Goal: Transaction & Acquisition: Book appointment/travel/reservation

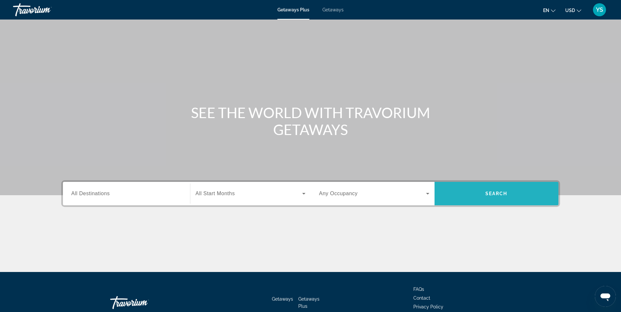
click at [499, 197] on span "Search" at bounding box center [496, 194] width 124 height 16
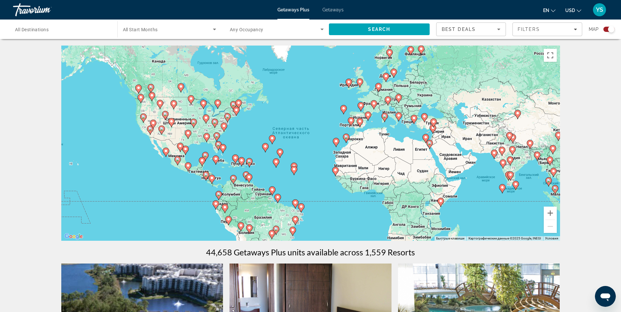
click at [431, 145] on icon "Main content" at bounding box center [429, 144] width 6 height 8
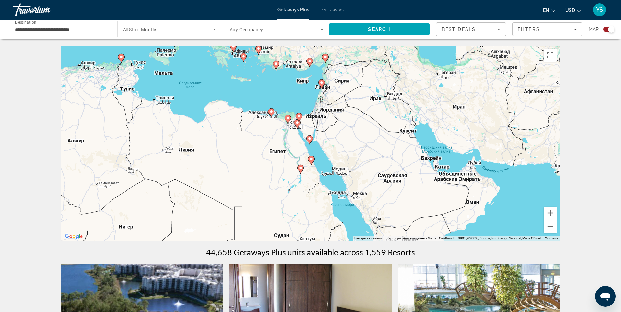
click at [271, 113] on image "Main content" at bounding box center [271, 112] width 4 height 4
type input "**********"
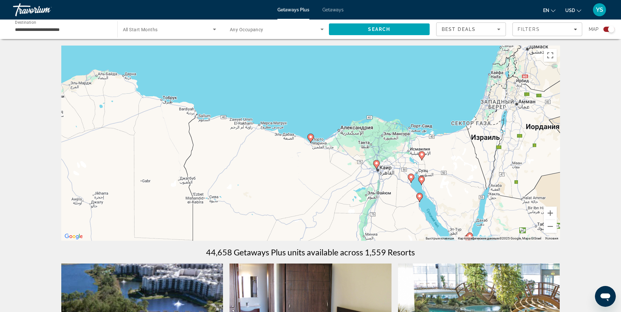
click at [310, 139] on g "Main content" at bounding box center [310, 138] width 7 height 9
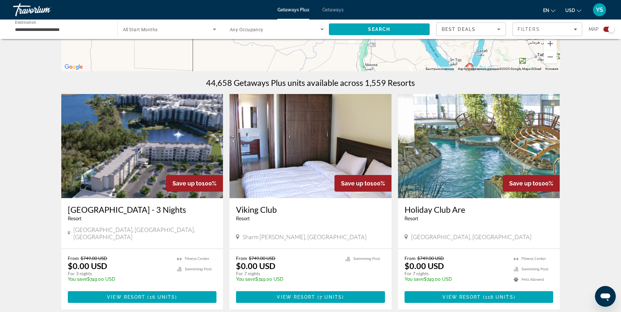
scroll to position [196, 0]
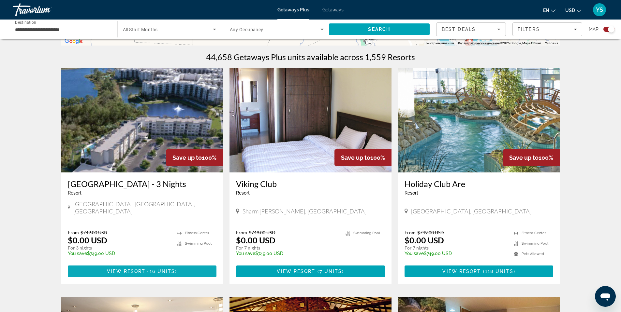
click at [147, 269] on span "Main content" at bounding box center [146, 271] width 2 height 5
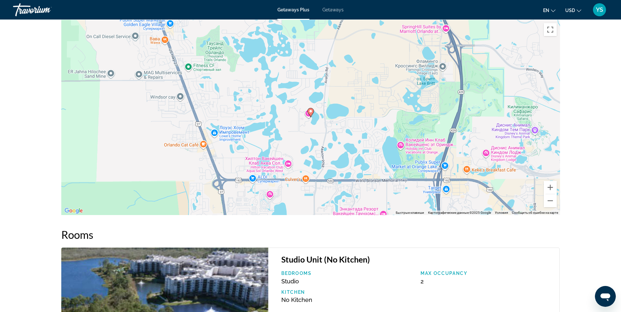
scroll to position [749, 0]
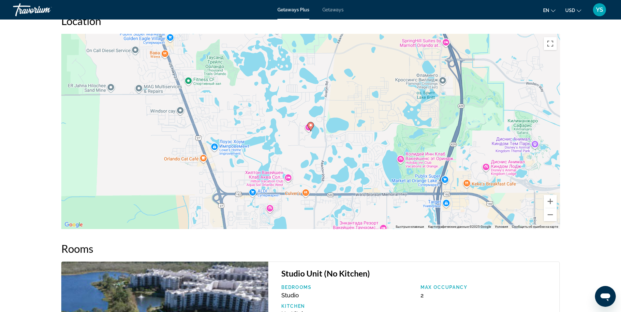
click at [601, 9] on span "YS" at bounding box center [599, 10] width 7 height 7
click at [608, 131] on div "prev next Winter Garden, FL, USA Grove Resort & Water Park - 3 Nights Address 1…" at bounding box center [310, 210] width 621 height 1880
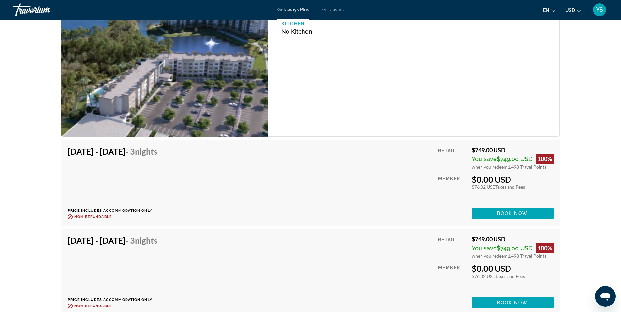
scroll to position [912, 0]
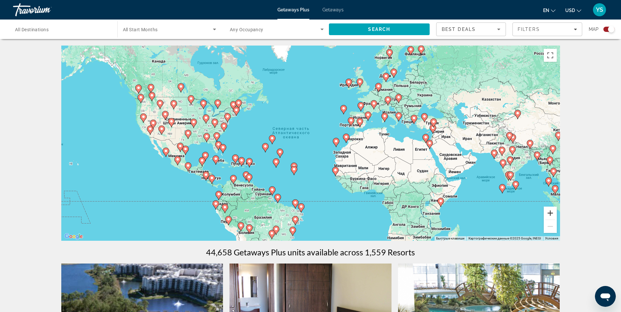
click at [552, 212] on button "Увеличить" at bounding box center [549, 213] width 13 height 13
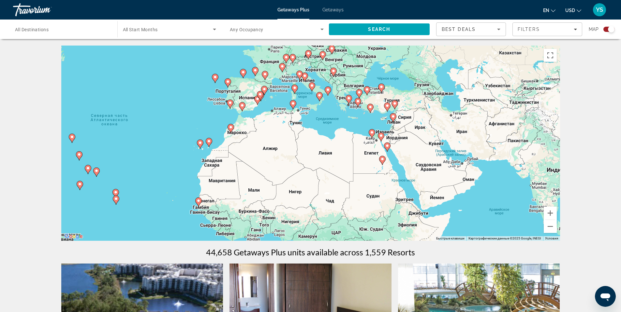
drag, startPoint x: 527, startPoint y: 191, endPoint x: 366, endPoint y: 190, distance: 161.0
click at [366, 190] on div "Чтобы активировать перетаскивание с помощью клавиатуры, нажмите Alt + Ввод. Пос…" at bounding box center [310, 144] width 499 height 196
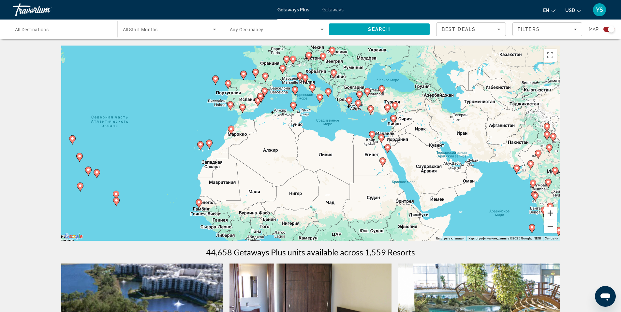
click at [549, 213] on button "Увеличить" at bounding box center [549, 213] width 13 height 13
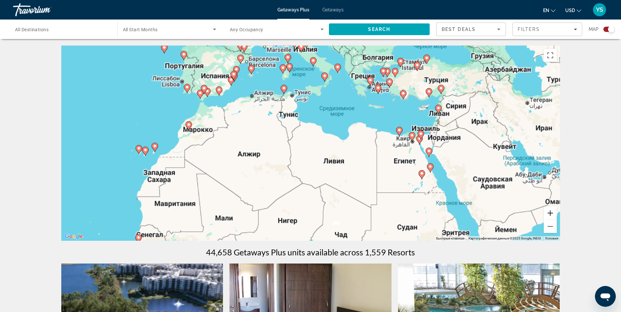
click at [549, 213] on button "Увеличить" at bounding box center [549, 213] width 13 height 13
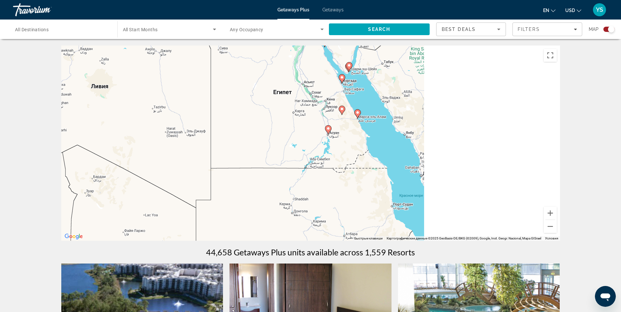
drag, startPoint x: 485, startPoint y: 191, endPoint x: 125, endPoint y: 100, distance: 370.7
click at [131, 97] on div "Чтобы активировать перетаскивание с помощью клавиатуры, нажмите Alt + Ввод. Пос…" at bounding box center [310, 144] width 499 height 196
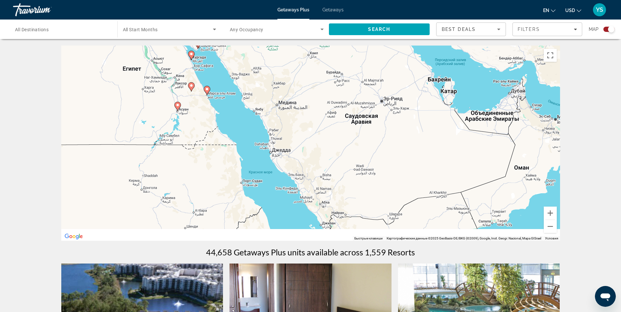
drag, startPoint x: 246, startPoint y: 138, endPoint x: 257, endPoint y: 82, distance: 56.4
click at [257, 83] on div "Чтобы активировать перетаскивание с помощью клавиатуры, нажмите Alt + Ввод. Пос…" at bounding box center [310, 144] width 499 height 196
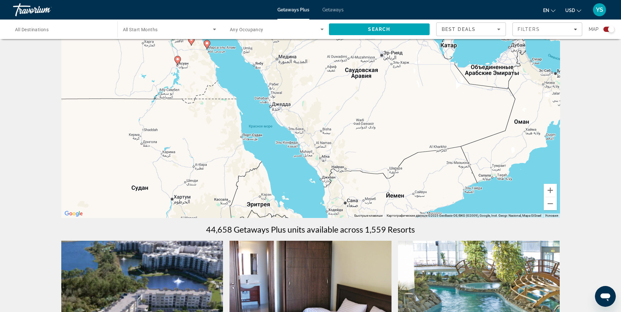
scroll to position [33, 0]
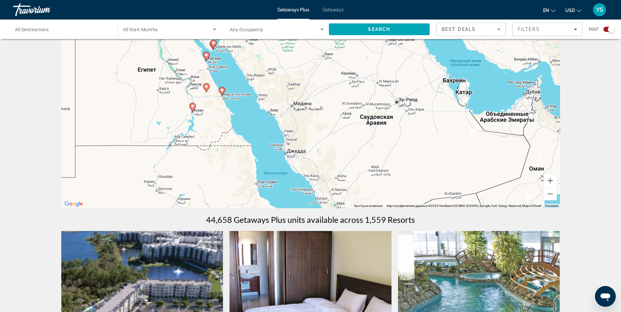
drag, startPoint x: 352, startPoint y: 111, endPoint x: 377, endPoint y: 204, distance: 96.7
click at [377, 205] on div "Чтобы активировать перетаскивание с помощью клавиатуры, нажмите Alt + Ввод. Пос…" at bounding box center [310, 111] width 499 height 196
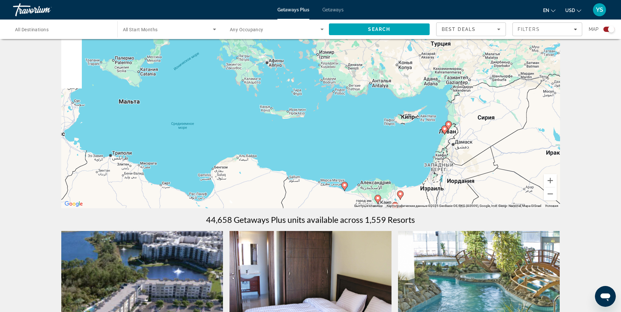
drag, startPoint x: 318, startPoint y: 73, endPoint x: 519, endPoint y: 212, distance: 243.9
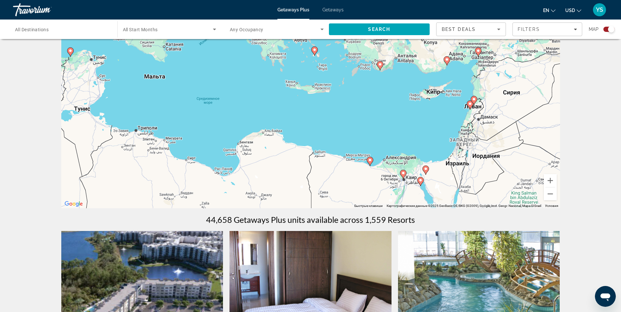
drag, startPoint x: 352, startPoint y: 150, endPoint x: 359, endPoint y: 69, distance: 81.5
click at [359, 70] on div "Чтобы активировать перетаскивание с помощью клавиатуры, нажмите Alt + Ввод. Пос…" at bounding box center [310, 111] width 499 height 196
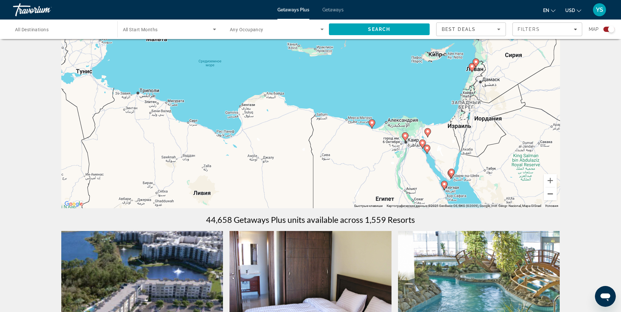
click at [551, 196] on button "Уменьшить" at bounding box center [549, 194] width 13 height 13
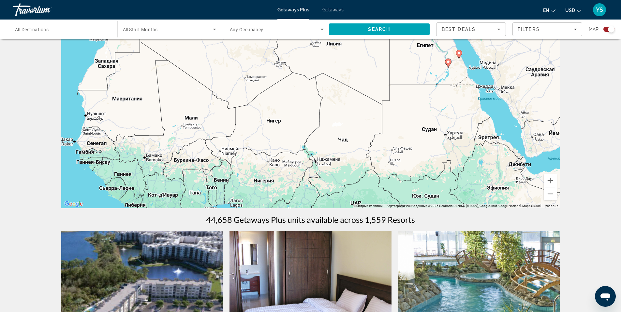
drag, startPoint x: 407, startPoint y: 172, endPoint x: 482, endPoint y: 67, distance: 129.1
click at [484, 63] on div "Чтобы активировать перетаскивание с помощью клавиатуры, нажмите Alt + Ввод. Пос…" at bounding box center [310, 111] width 499 height 196
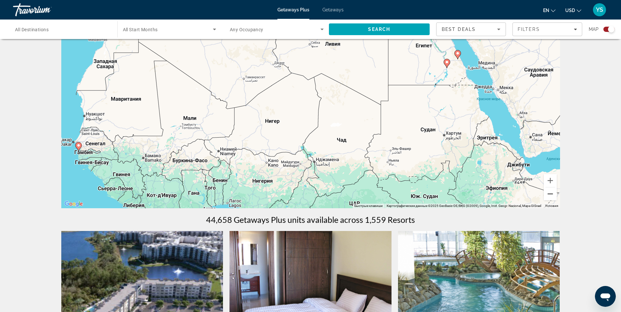
click at [551, 195] on button "Уменьшить" at bounding box center [549, 194] width 13 height 13
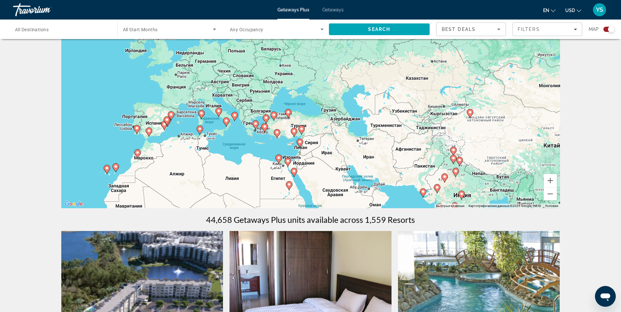
drag, startPoint x: 456, startPoint y: 124, endPoint x: 365, endPoint y: 226, distance: 136.2
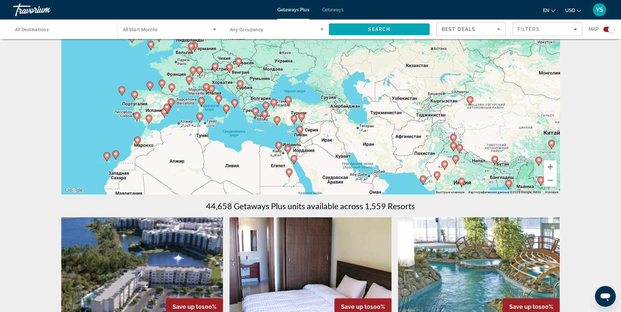
scroll to position [0, 0]
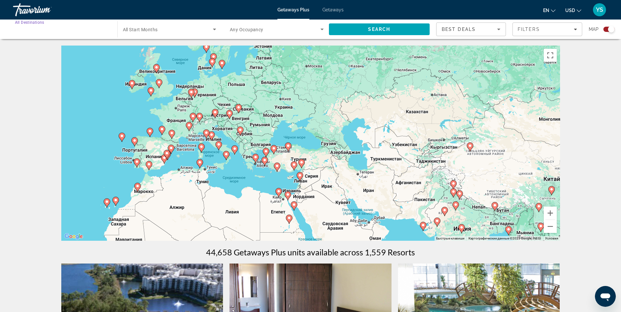
click at [73, 29] on input "Destination All Destinations" at bounding box center [62, 30] width 94 height 8
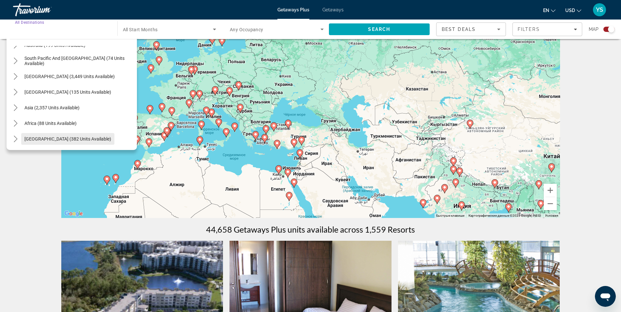
scroll to position [33, 0]
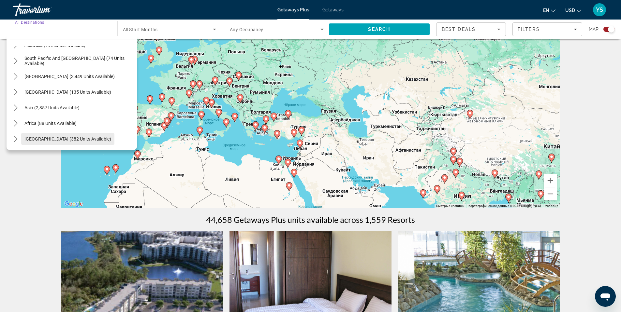
click at [63, 139] on span "Middle East (382 units available)" at bounding box center [67, 139] width 87 height 5
type input "**********"
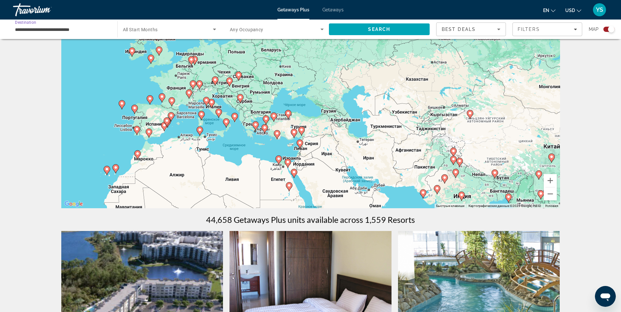
click at [154, 29] on span "All Start Months" at bounding box center [140, 29] width 35 height 5
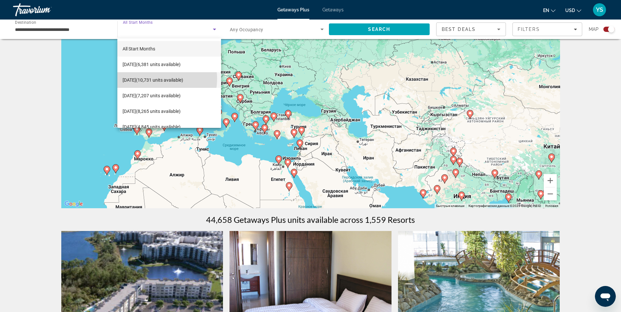
click at [156, 79] on span "November 2025 (10,731 units available)" at bounding box center [153, 80] width 61 height 8
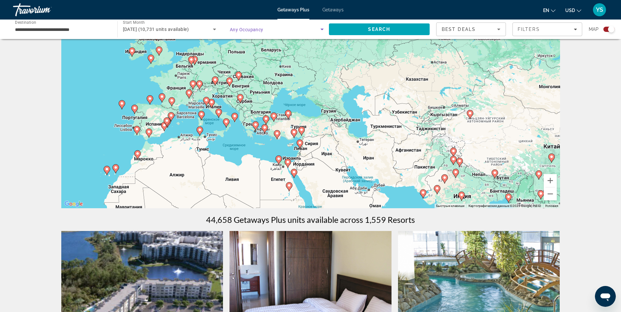
click at [280, 32] on span "Search widget" at bounding box center [275, 29] width 91 height 8
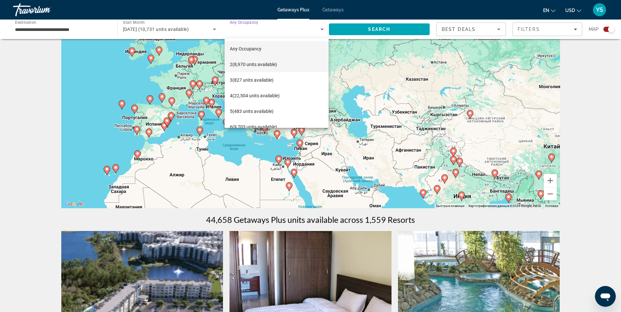
click at [252, 65] on span "2 (8,970 units available)" at bounding box center [253, 65] width 47 height 8
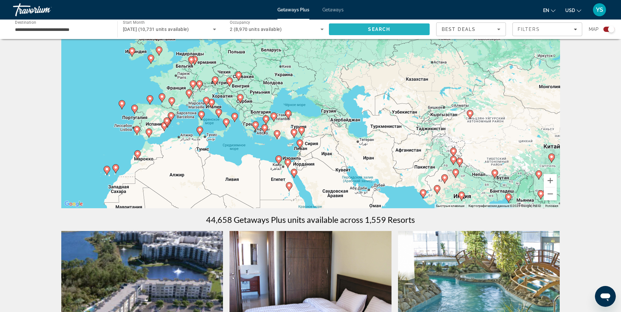
click at [414, 27] on span "Search" at bounding box center [379, 30] width 101 height 16
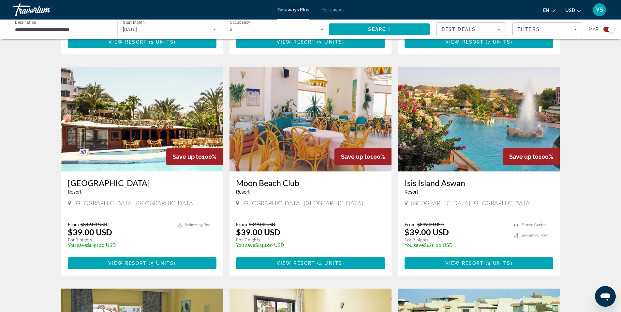
scroll to position [424, 0]
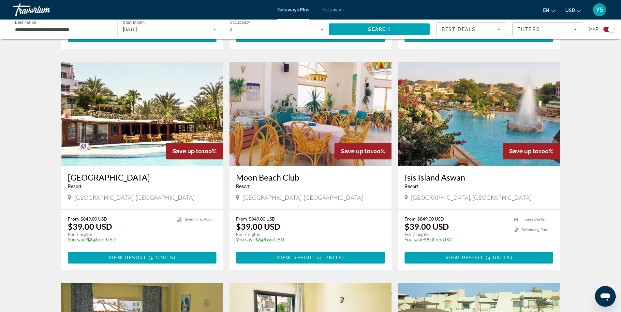
click at [493, 26] on div "Best Deals" at bounding box center [469, 29] width 55 height 8
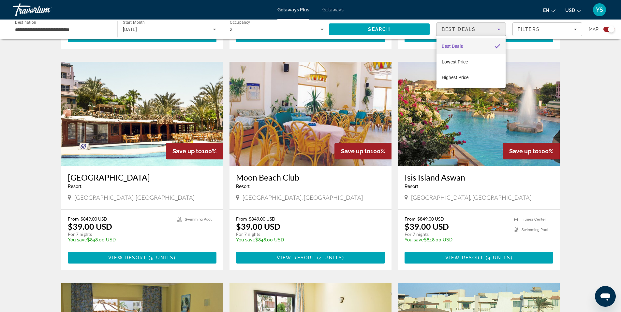
click at [544, 28] on div at bounding box center [310, 156] width 621 height 312
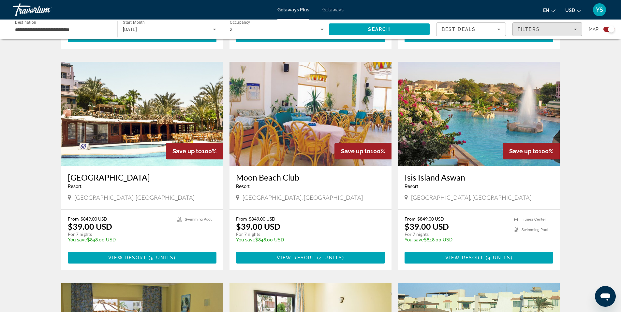
click at [544, 28] on div "Filters" at bounding box center [546, 29] width 59 height 5
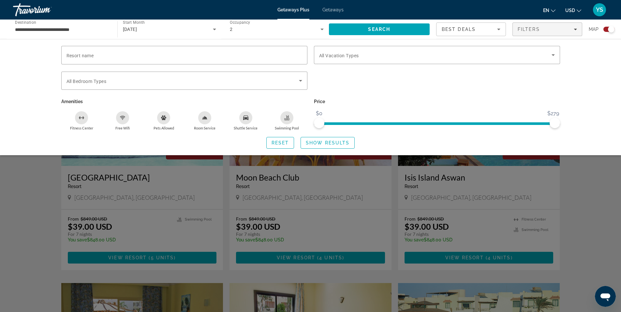
click at [604, 179] on div "Search widget" at bounding box center [310, 205] width 621 height 215
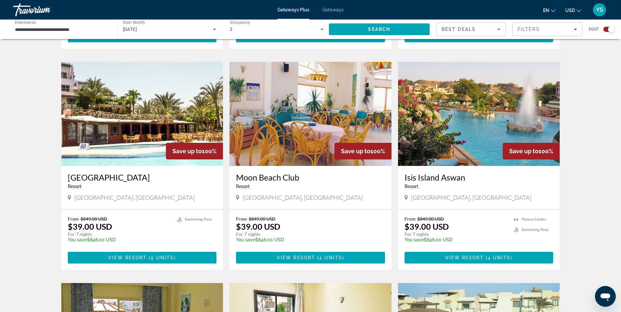
scroll to position [456, 0]
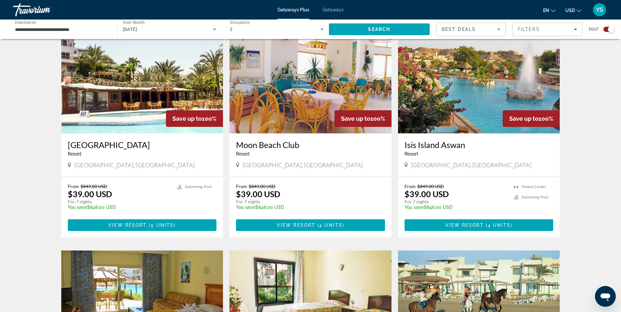
click at [480, 122] on img "Main content" at bounding box center [479, 81] width 162 height 104
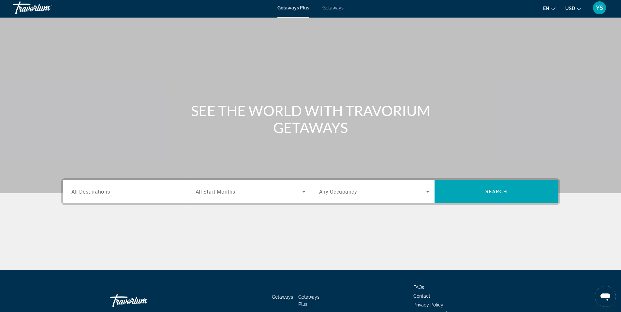
scroll to position [33, 0]
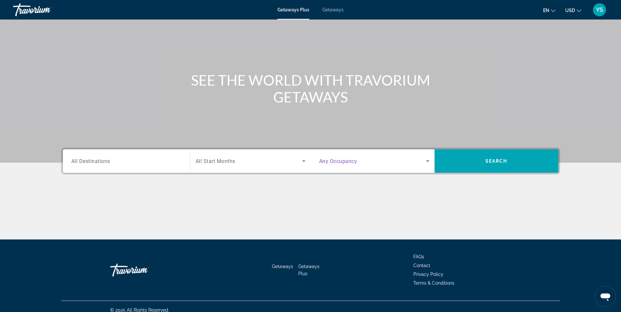
click at [425, 164] on icon "Search widget" at bounding box center [428, 161] width 8 height 8
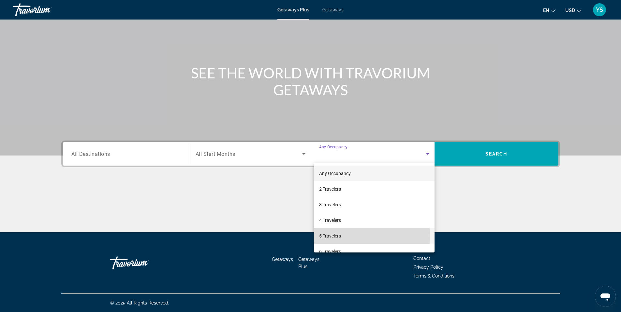
click at [333, 235] on span "5 Travelers" at bounding box center [330, 236] width 22 height 8
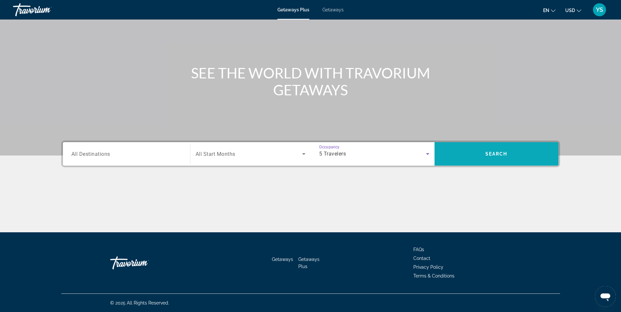
click at [529, 154] on span "Search" at bounding box center [496, 154] width 124 height 16
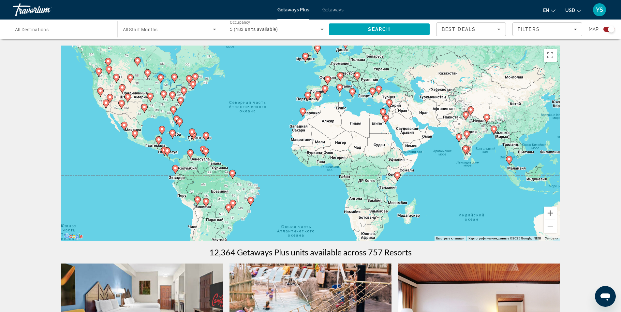
drag, startPoint x: 458, startPoint y: 136, endPoint x: 415, endPoint y: 109, distance: 50.6
click at [415, 109] on div "Чтобы активировать перетаскивание с помощью клавиатуры, нажмите Alt + Ввод. Пос…" at bounding box center [310, 144] width 499 height 196
click at [551, 214] on button "Увеличить" at bounding box center [549, 213] width 13 height 13
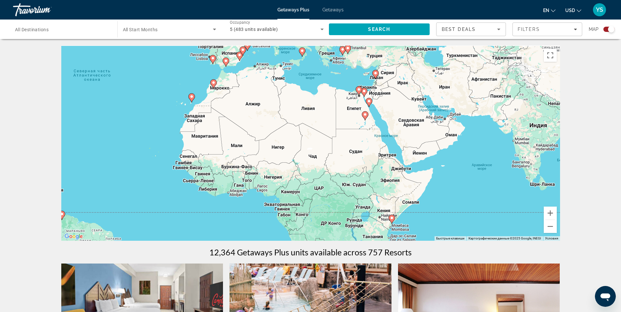
drag, startPoint x: 502, startPoint y: 187, endPoint x: 408, endPoint y: 196, distance: 94.6
click at [408, 196] on div "Чтобы активировать перетаскивание с помощью клавиатуры, нажмите Alt + Ввод. Пос…" at bounding box center [310, 144] width 499 height 196
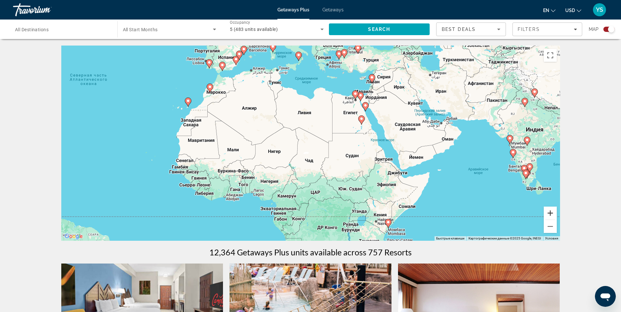
click at [553, 215] on button "Увеличить" at bounding box center [549, 213] width 13 height 13
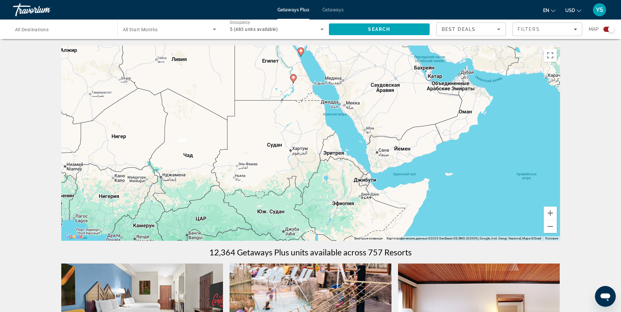
drag, startPoint x: 454, startPoint y: 171, endPoint x: 337, endPoint y: 148, distance: 118.5
click at [337, 148] on div "Чтобы активировать перетаскивание с помощью клавиатуры, нажмите Alt + Ввод. Пос…" at bounding box center [310, 144] width 499 height 196
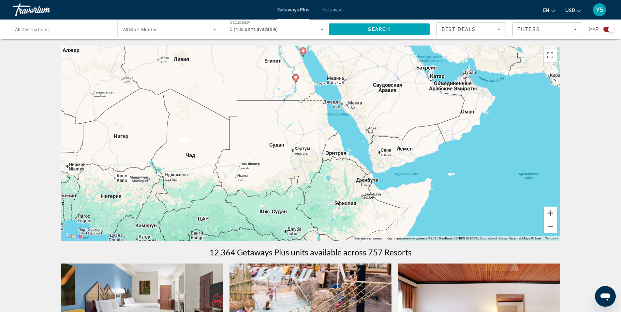
click at [553, 214] on button "Увеличить" at bounding box center [549, 213] width 13 height 13
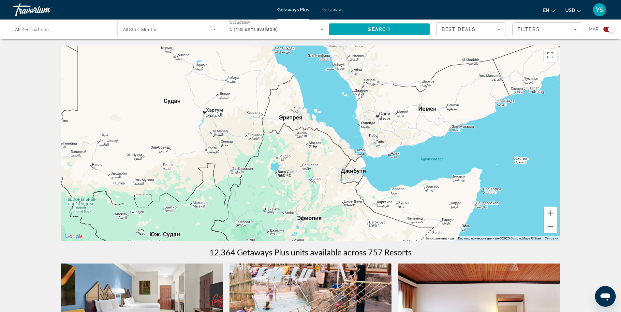
drag, startPoint x: 453, startPoint y: 99, endPoint x: 382, endPoint y: 47, distance: 87.7
click at [382, 47] on div "Чтобы активировать перетаскивание с помощью клавиатуры, нажмите Alt + Ввод. Пос…" at bounding box center [310, 144] width 499 height 196
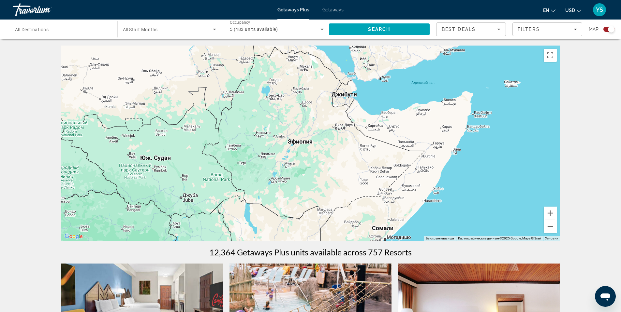
drag, startPoint x: 401, startPoint y: 178, endPoint x: 386, endPoint y: 312, distance: 135.1
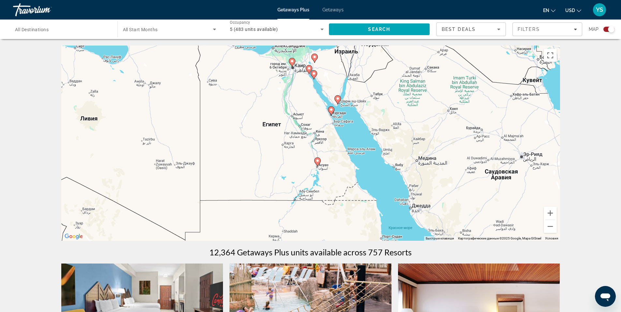
drag, startPoint x: 232, startPoint y: 127, endPoint x: 351, endPoint y: 73, distance: 131.1
click at [351, 73] on div "Чтобы активировать перетаскивание с помощью клавиатуры, нажмите Alt + Ввод. Пос…" at bounding box center [310, 144] width 499 height 196
click at [329, 109] on icon "Main content" at bounding box center [331, 110] width 6 height 8
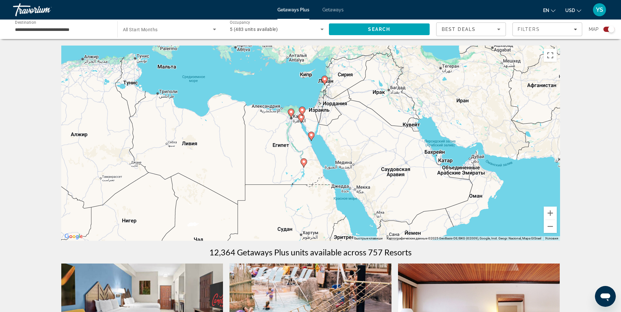
click at [309, 137] on icon "Main content" at bounding box center [311, 136] width 6 height 8
type input "**********"
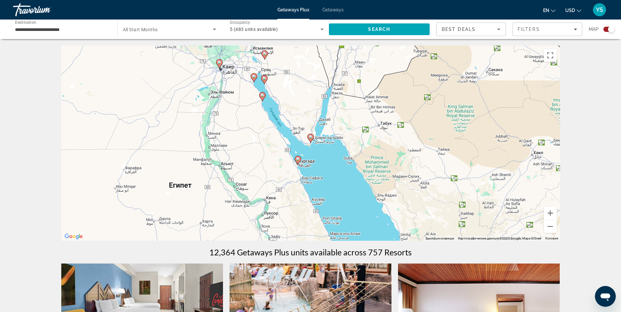
click at [296, 161] on icon "Main content" at bounding box center [298, 160] width 6 height 8
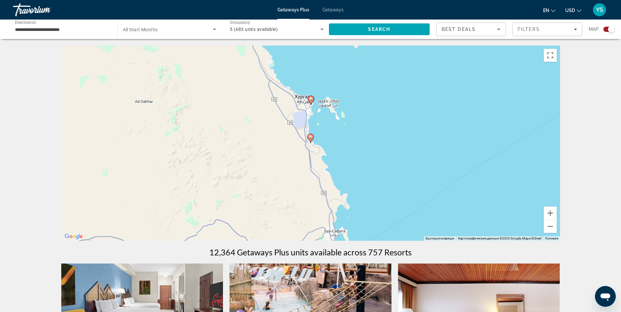
click at [311, 100] on image "Main content" at bounding box center [311, 99] width 4 height 4
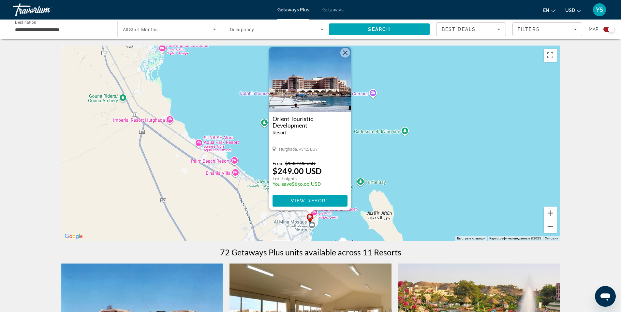
drag, startPoint x: 400, startPoint y: 204, endPoint x: 399, endPoint y: 193, distance: 11.7
click at [399, 193] on div "Чтобы активировать перетаскивание с помощью клавиатуры, нажмите Alt + Ввод. Пос…" at bounding box center [310, 144] width 499 height 196
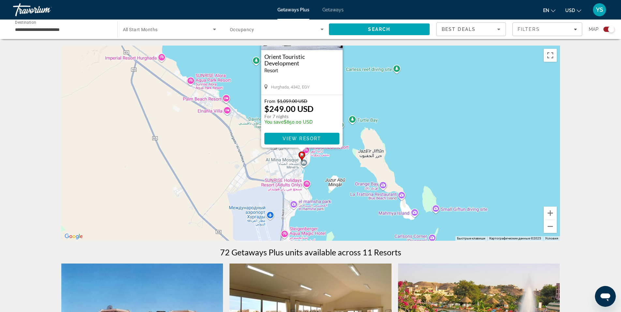
drag, startPoint x: 398, startPoint y: 183, endPoint x: 390, endPoint y: 125, distance: 58.1
click at [394, 124] on div "Чтобы активировать перетаскивание с помощью клавиатуры, нажмите Alt + Ввод. Пос…" at bounding box center [310, 144] width 499 height 196
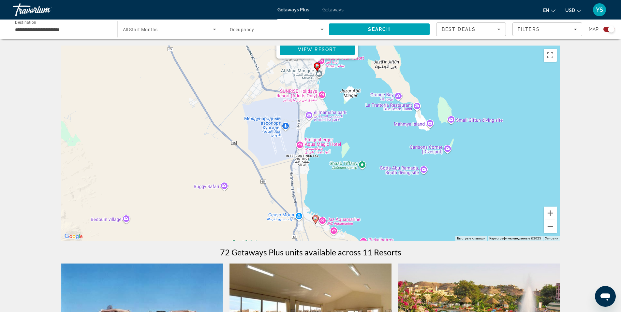
drag, startPoint x: 307, startPoint y: 206, endPoint x: 318, endPoint y: 133, distance: 73.5
click at [318, 133] on div "Чтобы активировать перетаскивание с помощью клавиатуры, нажмите Alt + Ввод. Пос…" at bounding box center [310, 144] width 499 height 196
click at [314, 219] on image "Main content" at bounding box center [315, 219] width 4 height 4
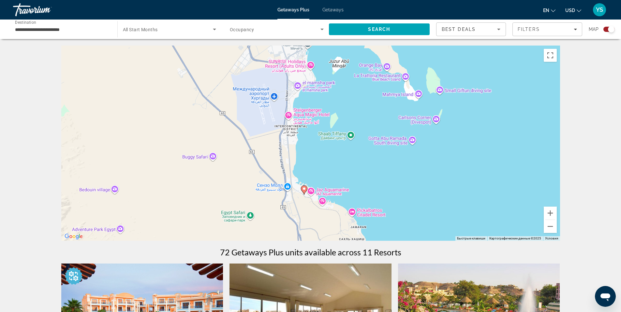
drag, startPoint x: 398, startPoint y: 207, endPoint x: 394, endPoint y: 115, distance: 91.7
click at [394, 116] on div "Для навигации используйте клавиши со стрелками. Чтобы активировать перетаскиван…" at bounding box center [310, 144] width 499 height 196
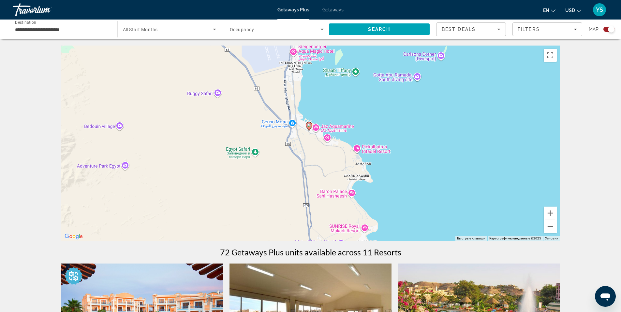
click at [311, 125] on icon "Main content" at bounding box center [309, 127] width 6 height 8
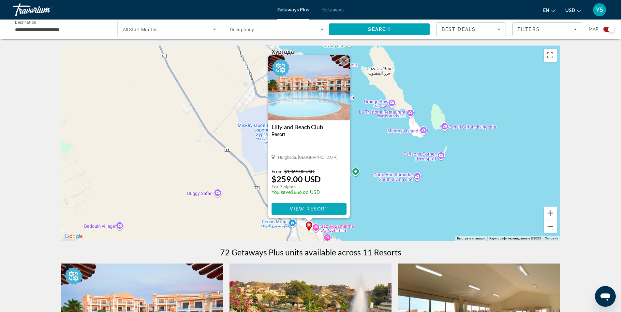
click at [311, 208] on span "View Resort" at bounding box center [308, 209] width 38 height 5
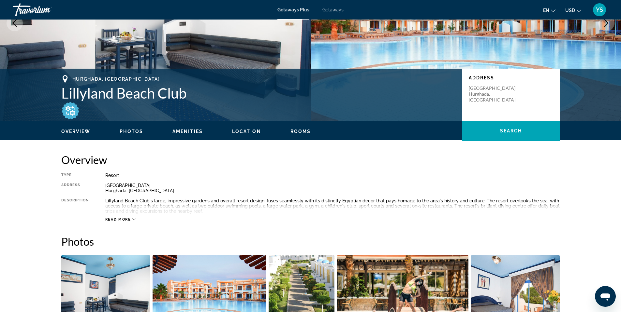
scroll to position [98, 0]
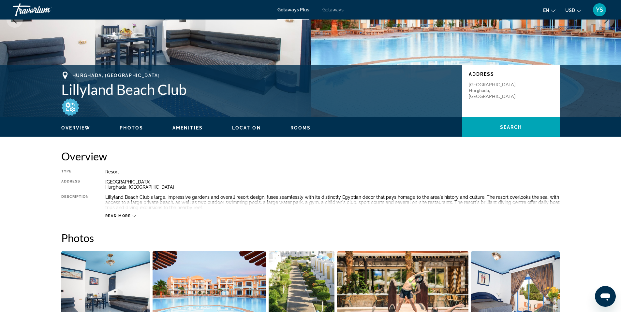
click at [134, 216] on icon "Main content" at bounding box center [134, 216] width 4 height 4
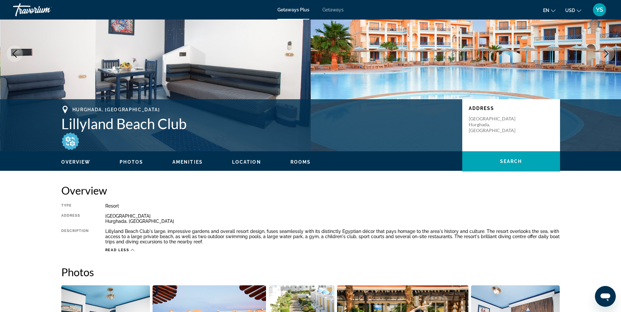
scroll to position [84, 0]
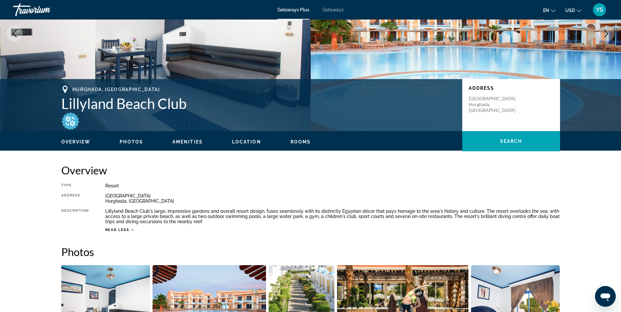
click at [132, 142] on span "Photos" at bounding box center [131, 141] width 23 height 5
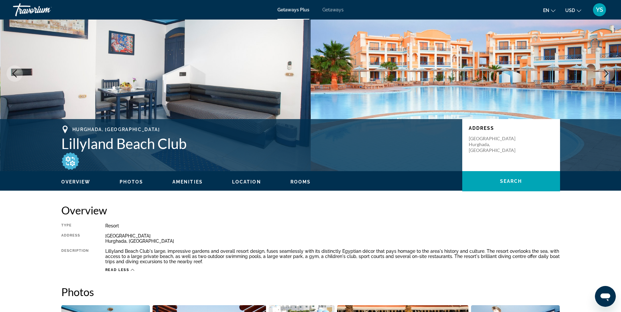
scroll to position [0, 0]
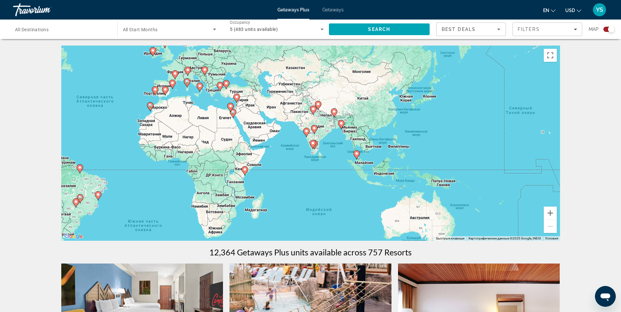
drag, startPoint x: 450, startPoint y: 193, endPoint x: 253, endPoint y: 162, distance: 199.9
click at [253, 162] on div "Чтобы активировать перетаскивание с помощью клавиатуры, нажмите Alt + Ввод. Пос…" at bounding box center [310, 144] width 499 height 196
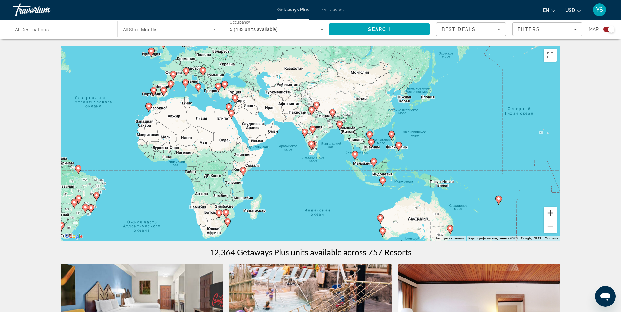
click at [552, 215] on button "Увеличить" at bounding box center [549, 213] width 13 height 13
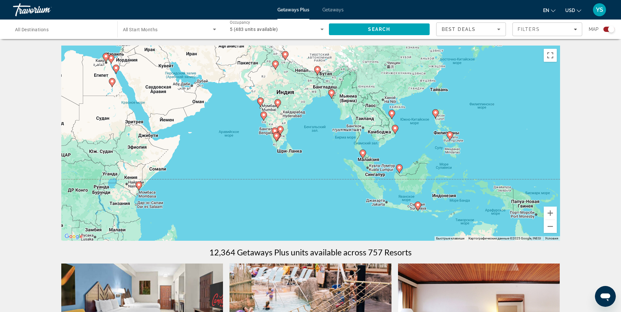
drag, startPoint x: 438, startPoint y: 177, endPoint x: 400, endPoint y: 158, distance: 42.0
click at [400, 158] on div "Чтобы активировать перетаскивание с помощью клавиатуры, нажмите Alt + Ввод. Пос…" at bounding box center [310, 144] width 499 height 196
click at [550, 212] on button "Увеличить" at bounding box center [549, 213] width 13 height 13
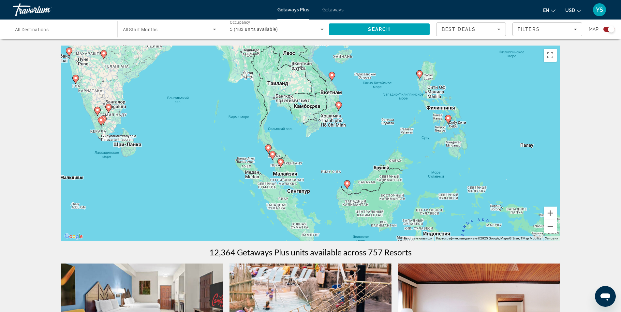
drag, startPoint x: 456, startPoint y: 174, endPoint x: 316, endPoint y: 159, distance: 141.6
click at [316, 159] on div "Чтобы активировать перетаскивание с помощью клавиатуры, нажмите Alt + Ввод. Пос…" at bounding box center [310, 144] width 499 height 196
click at [551, 215] on button "Увеличить" at bounding box center [549, 213] width 13 height 13
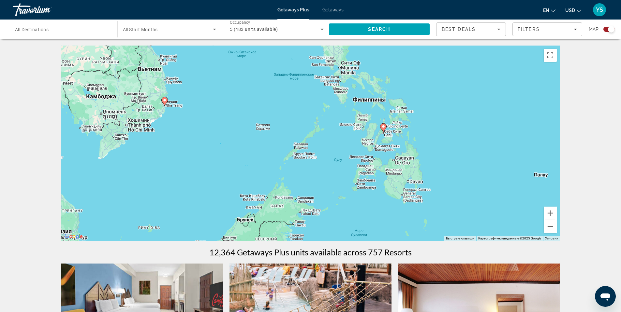
drag, startPoint x: 504, startPoint y: 157, endPoint x: 298, endPoint y: 185, distance: 207.2
click at [299, 185] on div "Чтобы активировать перетаскивание с помощью клавиатуры, нажмите Alt + Ввод. Пос…" at bounding box center [310, 144] width 499 height 196
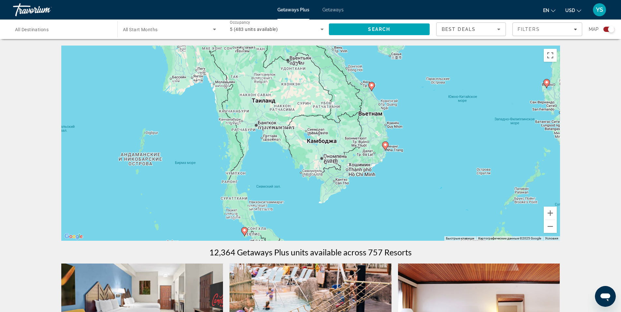
drag, startPoint x: 218, startPoint y: 118, endPoint x: 441, endPoint y: 161, distance: 227.0
click at [441, 161] on div "Чтобы активировать перетаскивание с помощью клавиатуры, нажмите Alt + Ввод. Пос…" at bounding box center [310, 144] width 499 height 196
click at [385, 146] on image "Main content" at bounding box center [385, 145] width 4 height 4
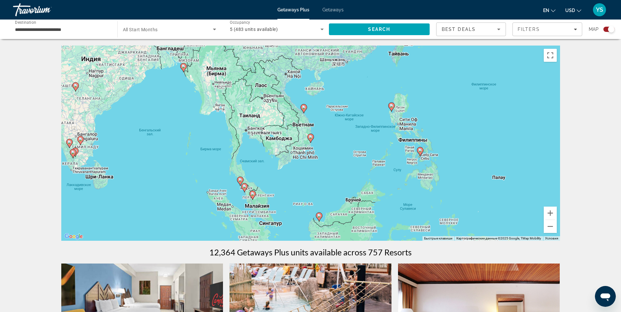
click at [310, 139] on icon "Main content" at bounding box center [310, 138] width 6 height 8
type input "**********"
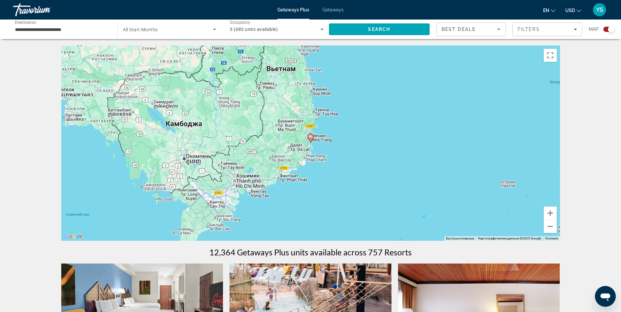
click at [310, 138] on image "Main content" at bounding box center [311, 137] width 4 height 4
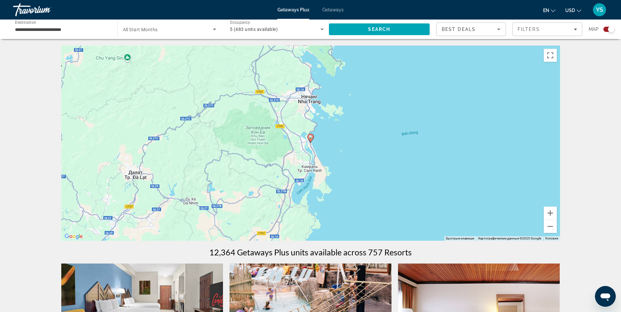
click at [310, 138] on image "Main content" at bounding box center [311, 137] width 4 height 4
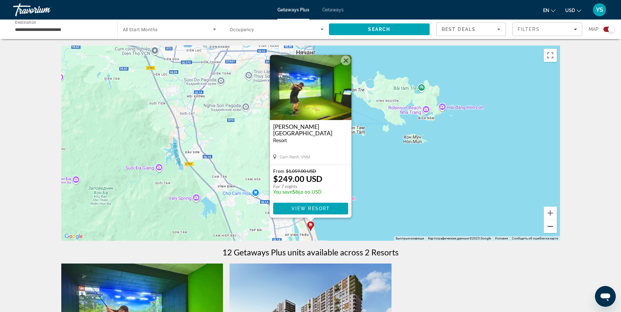
click at [553, 226] on button "Уменьшить" at bounding box center [549, 226] width 13 height 13
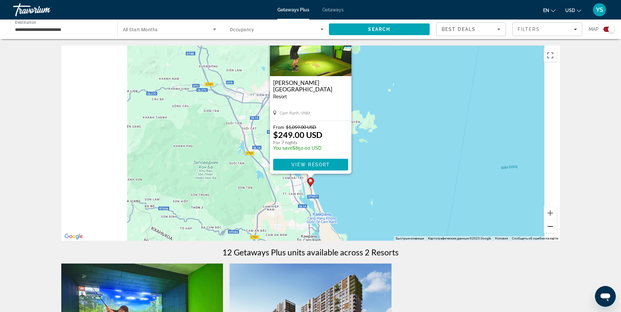
click at [552, 226] on button "Уменьшить" at bounding box center [549, 226] width 13 height 13
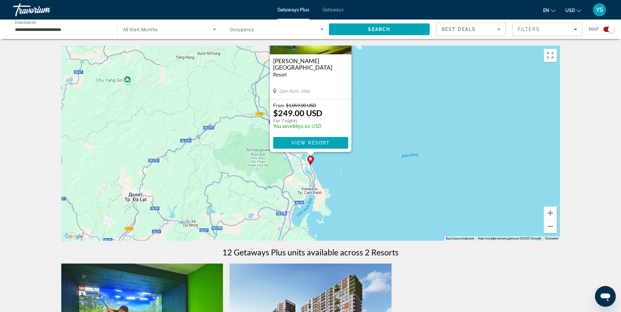
click at [489, 142] on div "Чтобы активировать перетаскивание с помощью клавиатуры, нажмите Alt + Ввод. Пос…" at bounding box center [310, 144] width 499 height 196
click at [604, 109] on div "← Переместить влево → Переместить вправо ↑ Переместить вверх ↓ Переместить вниз…" at bounding box center [310, 272] width 621 height 453
click at [551, 230] on button "Уменьшить" at bounding box center [549, 226] width 13 height 13
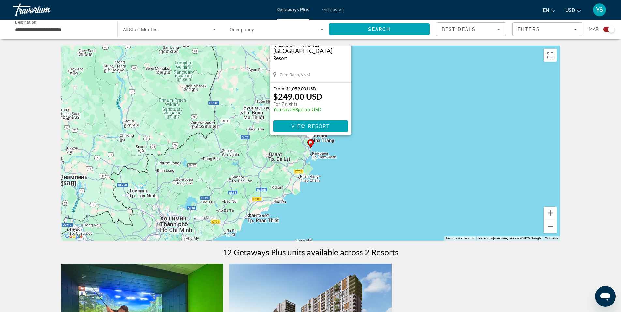
click at [317, 188] on div "Чтобы активировать перетаскивание с помощью клавиатуры, нажмите Alt + Ввод. Пос…" at bounding box center [310, 144] width 499 height 196
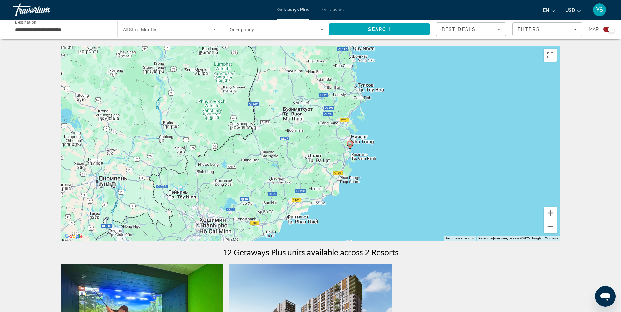
drag, startPoint x: 338, startPoint y: 187, endPoint x: 449, endPoint y: 188, distance: 111.4
click at [449, 188] on div "Чтобы активировать перетаскивание с помощью клавиатуры, нажмите Alt + Ввод. Пос…" at bounding box center [310, 144] width 499 height 196
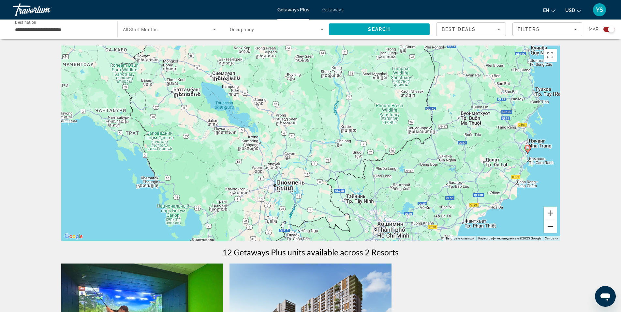
click at [550, 226] on button "Уменьшить" at bounding box center [549, 226] width 13 height 13
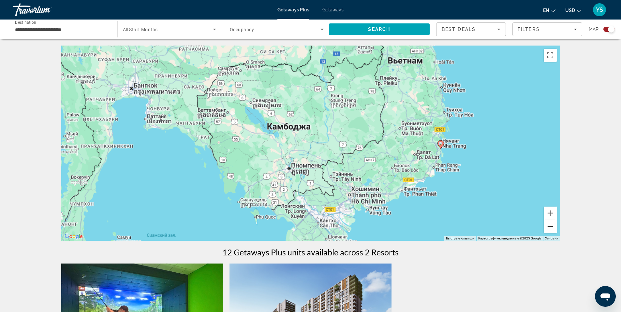
click at [550, 226] on button "Уменьшить" at bounding box center [549, 226] width 13 height 13
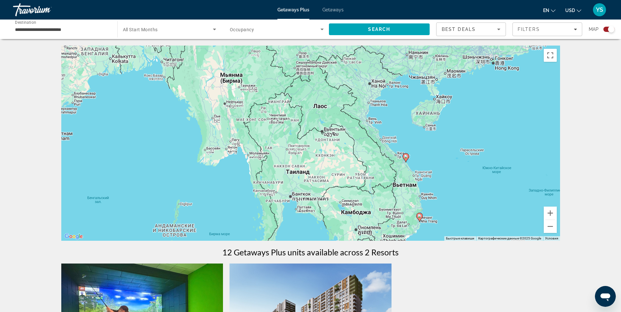
drag, startPoint x: 365, startPoint y: 139, endPoint x: 419, endPoint y: 216, distance: 94.2
click at [419, 216] on image "Main content" at bounding box center [419, 216] width 4 height 4
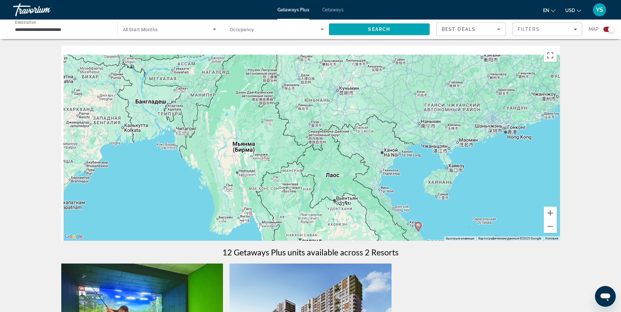
drag, startPoint x: 347, startPoint y: 168, endPoint x: 361, endPoint y: 229, distance: 62.7
click at [360, 229] on div "Чтобы активировать перетаскивание с помощью клавиатуры, нажмите Alt + Ввод. Пос…" at bounding box center [310, 144] width 499 height 196
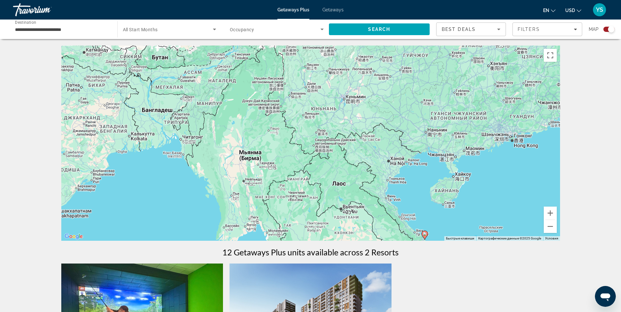
drag, startPoint x: 294, startPoint y: 134, endPoint x: 384, endPoint y: 160, distance: 93.9
click at [377, 157] on div "Чтобы активировать перетаскивание с помощью клавиатуры, нажмите Alt + Ввод. Пос…" at bounding box center [310, 144] width 499 height 196
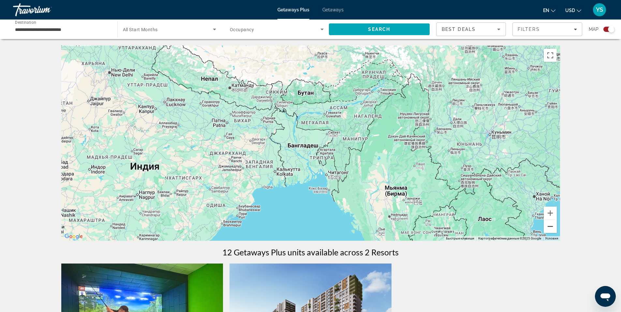
click at [548, 229] on button "Уменьшить" at bounding box center [549, 226] width 13 height 13
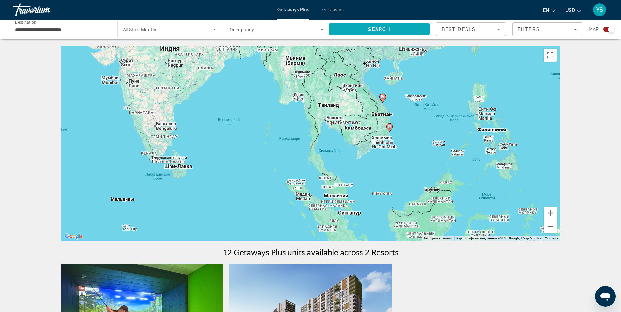
drag, startPoint x: 447, startPoint y: 196, endPoint x: 364, endPoint y: 36, distance: 180.6
click at [388, 92] on div "Чтобы активировать перетаскивание с помощью клавиатуры, нажмите Alt + Ввод. Пос…" at bounding box center [310, 144] width 499 height 196
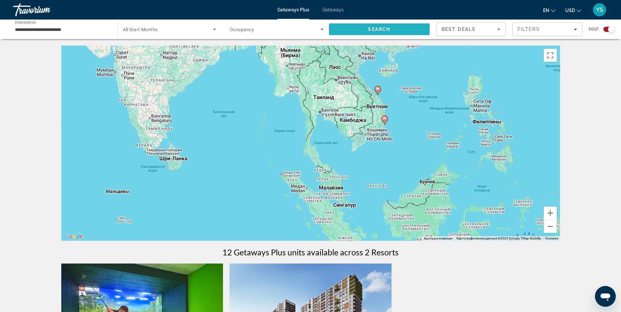
click at [369, 29] on span "Search" at bounding box center [379, 29] width 22 height 5
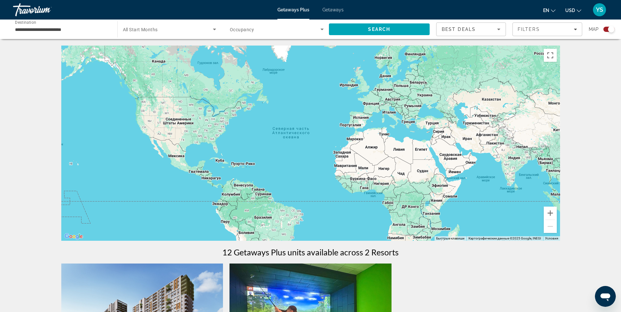
click at [495, 29] on icon "Sort by" at bounding box center [499, 29] width 8 height 8
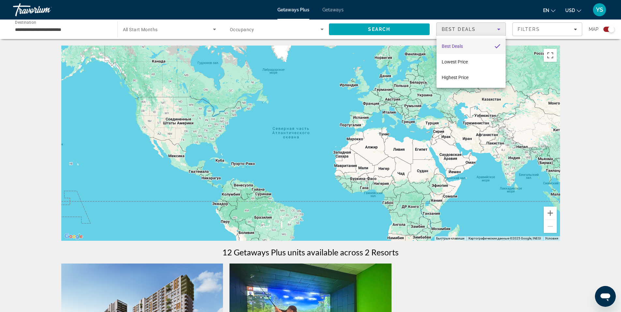
click at [495, 29] on div at bounding box center [310, 156] width 621 height 312
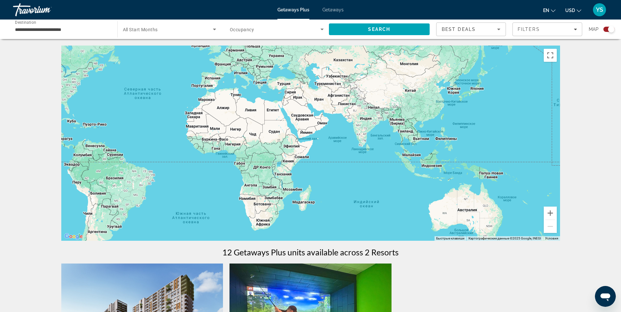
drag, startPoint x: 401, startPoint y: 144, endPoint x: 254, endPoint y: 107, distance: 150.8
click at [254, 107] on div "Main content" at bounding box center [310, 144] width 499 height 196
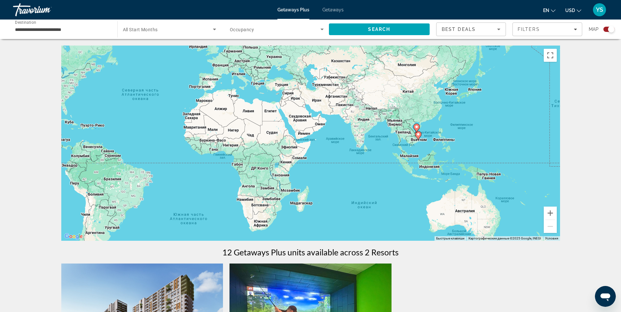
click at [83, 28] on input "**********" at bounding box center [62, 30] width 94 height 8
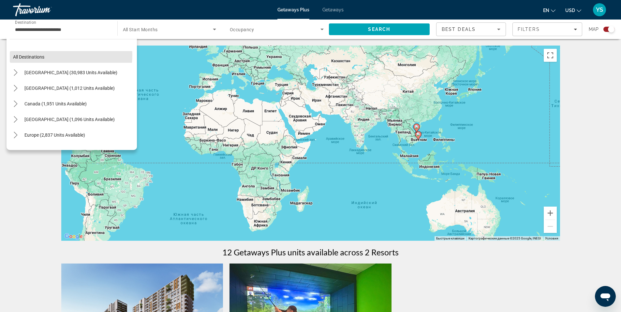
click at [60, 55] on span "Select destination: All destinations" at bounding box center [73, 57] width 127 height 16
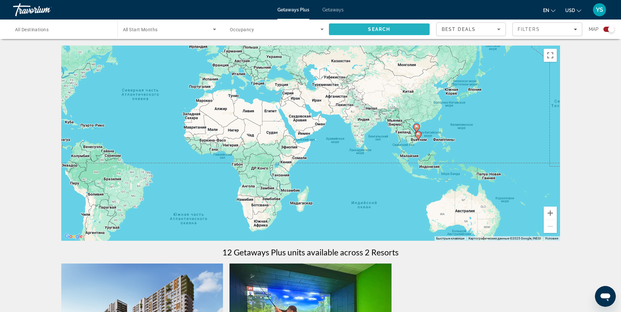
click at [399, 34] on span "Search" at bounding box center [379, 30] width 101 height 16
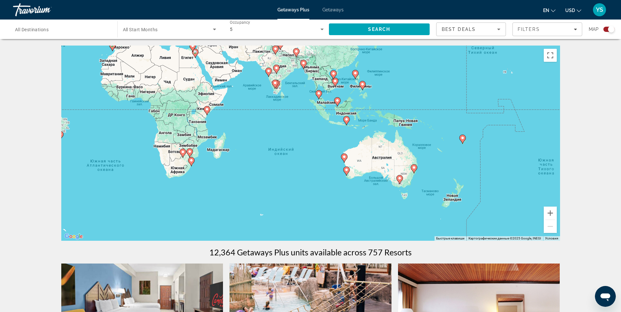
drag, startPoint x: 319, startPoint y: 129, endPoint x: 236, endPoint y: 75, distance: 99.3
click at [236, 75] on div "Чтобы активировать перетаскивание с помощью клавиатуры, нажмите Alt + Ввод. Пос…" at bounding box center [310, 144] width 499 height 196
click at [435, 96] on div "Чтобы активировать перетаскивание с помощью клавиатуры, нажмите Alt + Ввод. Пос…" at bounding box center [310, 144] width 499 height 196
drag, startPoint x: 503, startPoint y: 105, endPoint x: 389, endPoint y: 79, distance: 117.0
click at [389, 79] on div "Чтобы активировать перетаскивание с помощью клавиатуры, нажмите Alt + Ввод. Пос…" at bounding box center [310, 144] width 499 height 196
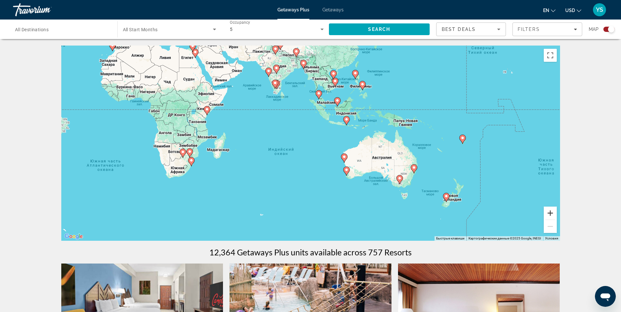
click at [551, 212] on button "Увеличить" at bounding box center [549, 213] width 13 height 13
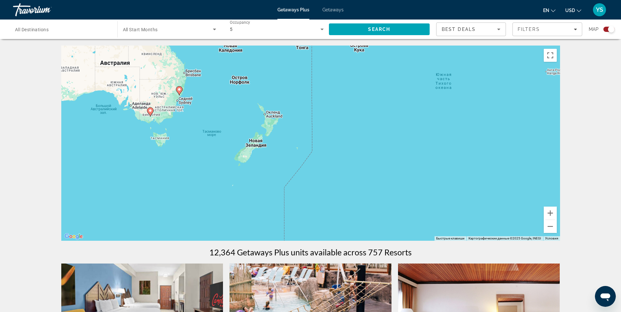
drag, startPoint x: 508, startPoint y: 153, endPoint x: 171, endPoint y: 42, distance: 355.1
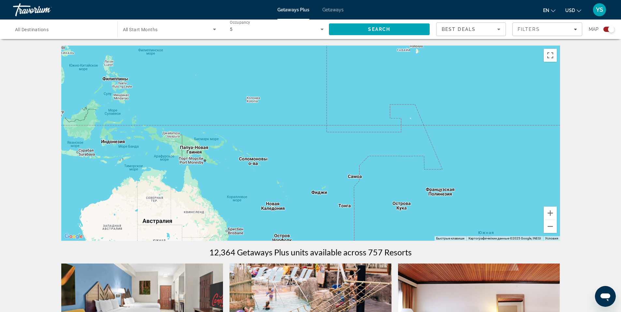
drag, startPoint x: 327, startPoint y: 78, endPoint x: 351, endPoint y: 233, distance: 156.8
click at [351, 234] on div "Чтобы активировать перетаскивание с помощью клавиатуры, нажмите Alt + Ввод. Пос…" at bounding box center [310, 144] width 499 height 196
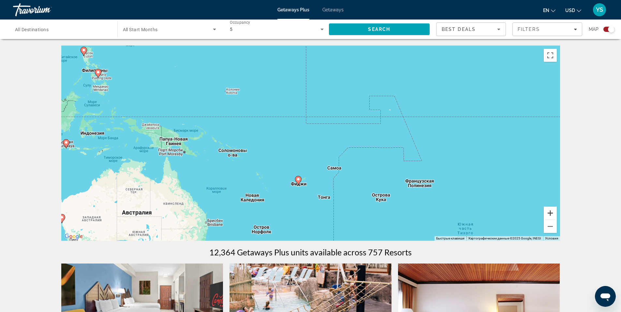
click at [549, 215] on button "Увеличить" at bounding box center [549, 213] width 13 height 13
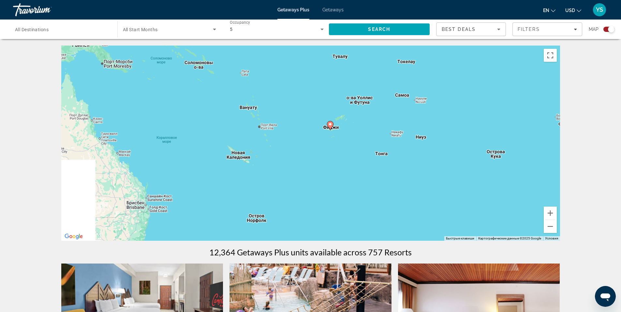
drag, startPoint x: 320, startPoint y: 163, endPoint x: 357, endPoint y: 83, distance: 88.5
click at [357, 83] on div "Чтобы активировать перетаскивание с помощью клавиатуры, нажмите Alt + Ввод. Пос…" at bounding box center [310, 144] width 499 height 196
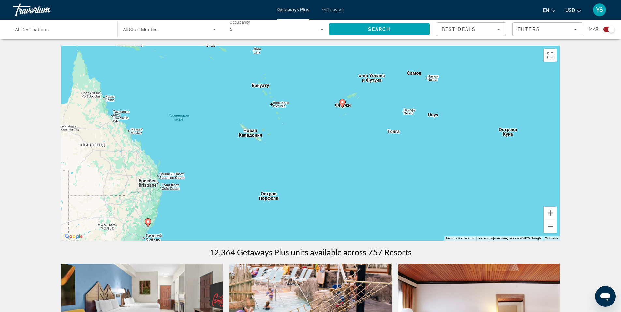
click at [344, 102] on g "Main content" at bounding box center [342, 103] width 7 height 9
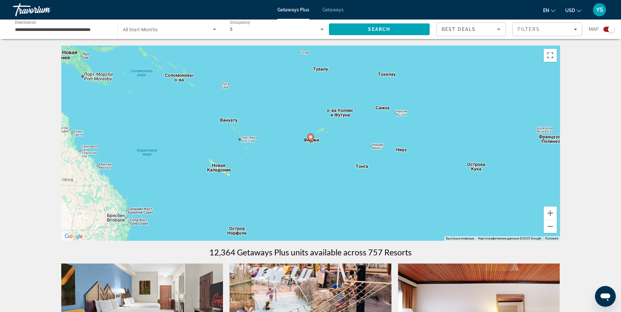
click at [310, 137] on image "Main content" at bounding box center [311, 137] width 4 height 4
type input "**********"
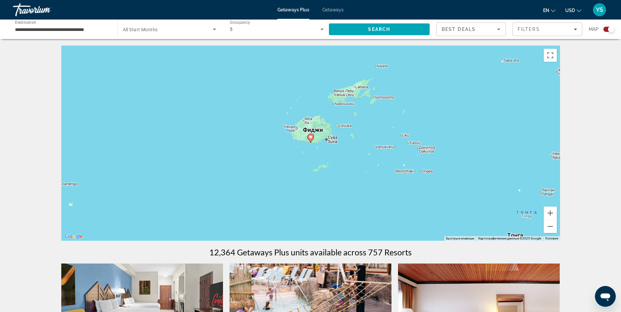
click at [311, 136] on image "Main content" at bounding box center [311, 137] width 4 height 4
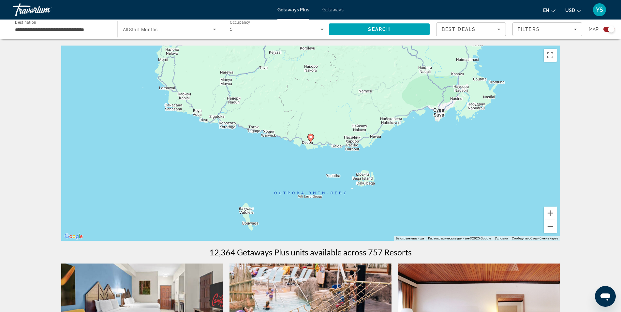
click at [311, 138] on image "Main content" at bounding box center [311, 137] width 4 height 4
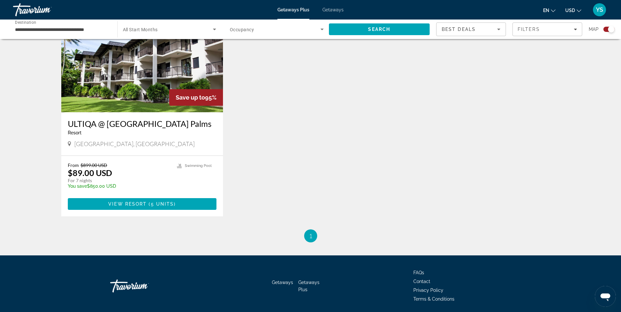
scroll to position [261, 0]
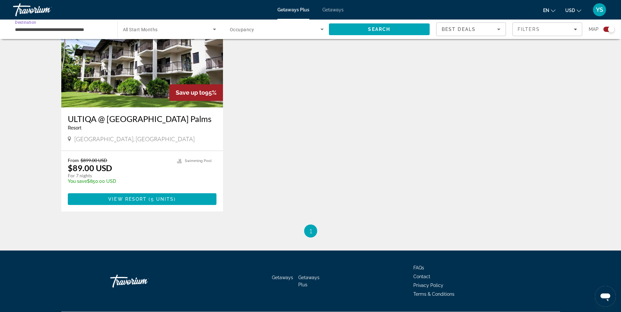
click at [106, 31] on input "**********" at bounding box center [62, 30] width 94 height 8
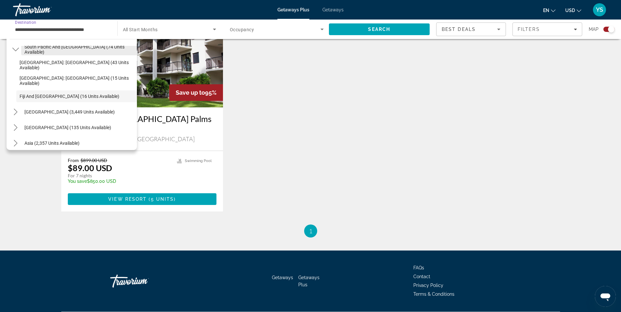
scroll to position [0, 0]
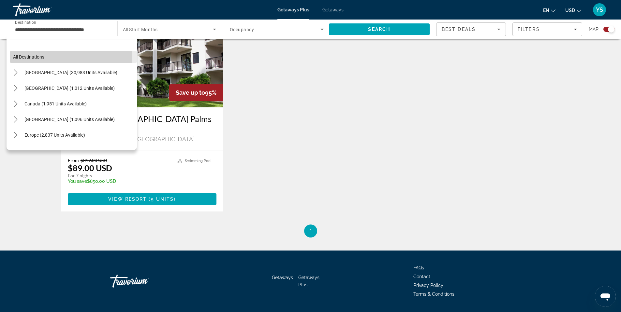
click at [46, 58] on span "Select destination: All destinations" at bounding box center [73, 57] width 127 height 16
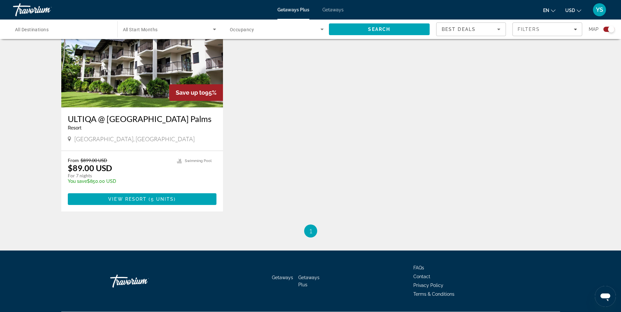
click at [70, 31] on input "Destination All Destinations" at bounding box center [62, 30] width 94 height 8
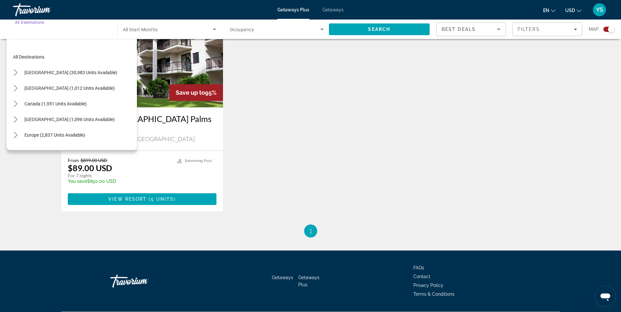
click at [65, 34] on div "Search widget" at bounding box center [62, 29] width 94 height 19
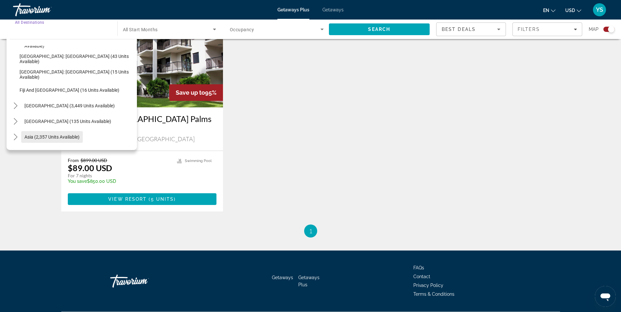
scroll to position [130, 0]
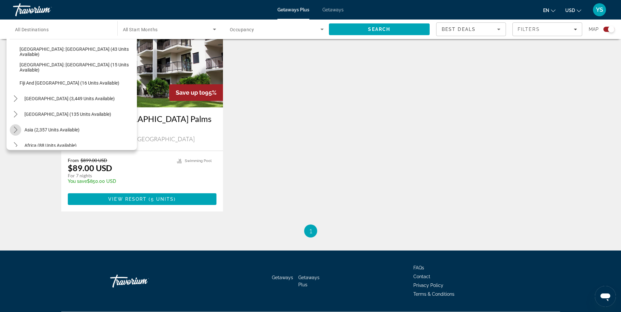
click at [15, 130] on icon "Toggle Asia (2,357 units available) submenu" at bounding box center [15, 130] width 7 height 7
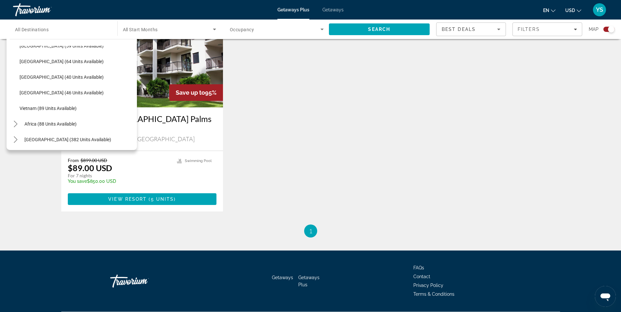
scroll to position [309, 0]
click at [16, 125] on icon "Toggle Africa (88 units available) submenu" at bounding box center [16, 123] width 4 height 7
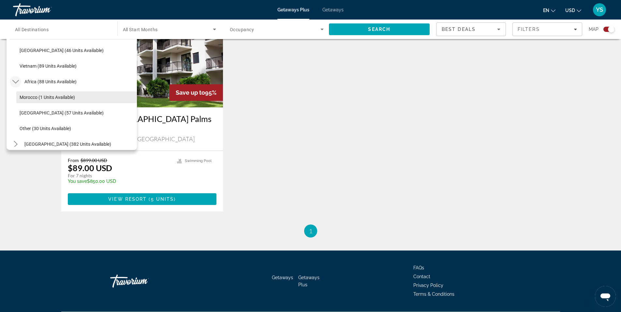
scroll to position [356, 0]
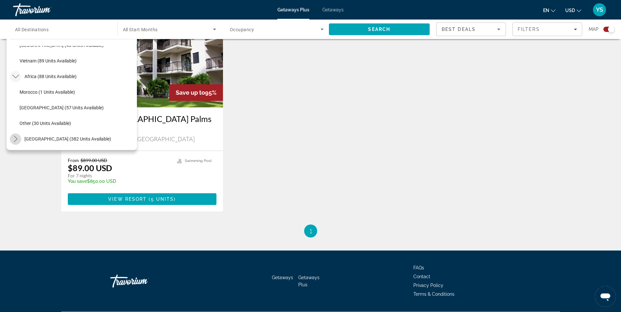
click at [15, 141] on icon "Toggle Middle East (382 units available) submenu" at bounding box center [16, 139] width 4 height 7
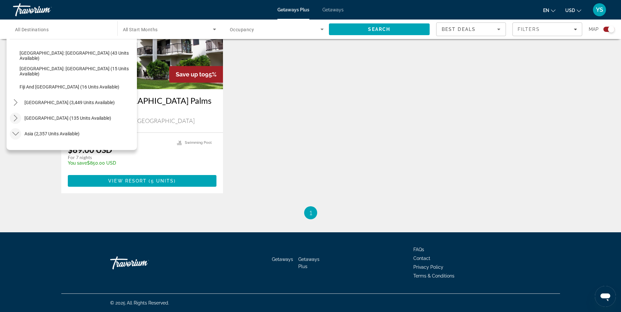
scroll to position [94, 0]
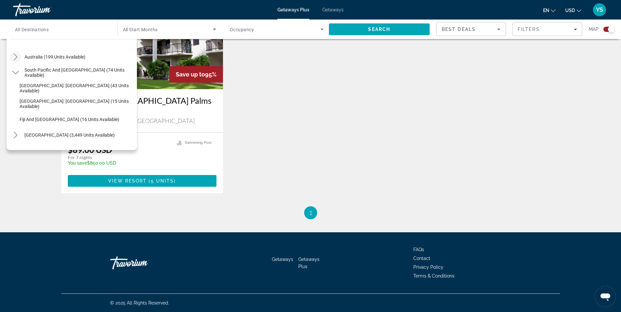
click at [16, 56] on icon "Toggle Australia (199 units available) submenu" at bounding box center [16, 57] width 4 height 7
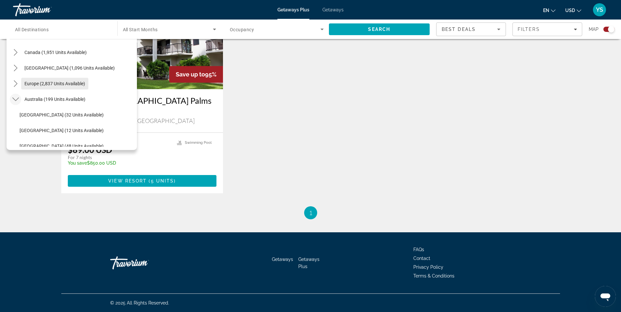
scroll to position [29, 0]
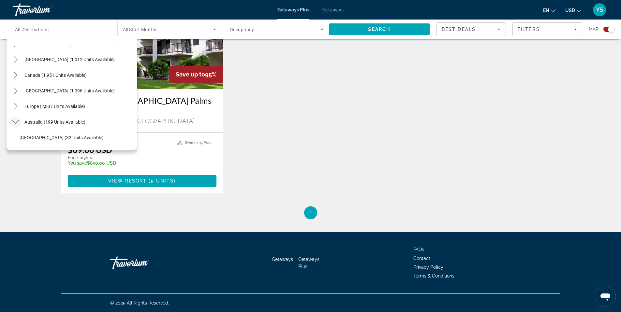
click at [9, 90] on div "All destinations United States (30,983 units available) Mexico (1,012 units ava…" at bounding box center [72, 93] width 130 height 114
click at [15, 88] on icon "Toggle Caribbean & Atlantic Islands (1,096 units available) submenu" at bounding box center [16, 91] width 4 height 7
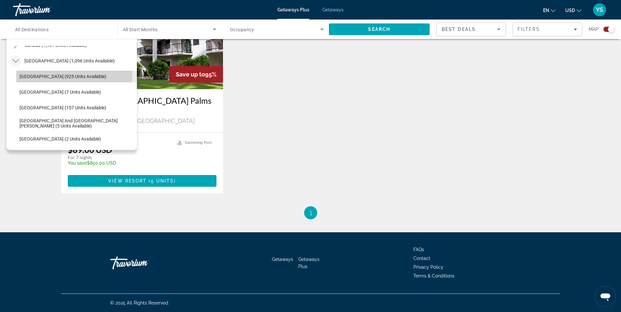
click at [41, 75] on span "Bahamas (925 units available)" at bounding box center [63, 76] width 87 height 5
type input "**********"
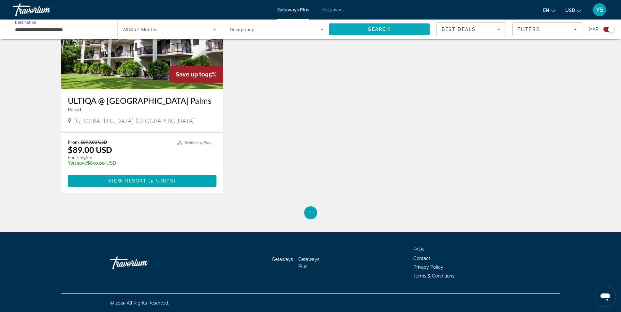
click at [395, 30] on span "Search" at bounding box center [379, 30] width 101 height 16
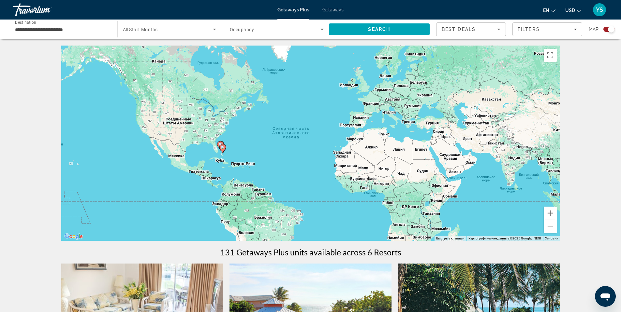
click at [223, 149] on image "Main content" at bounding box center [223, 148] width 4 height 4
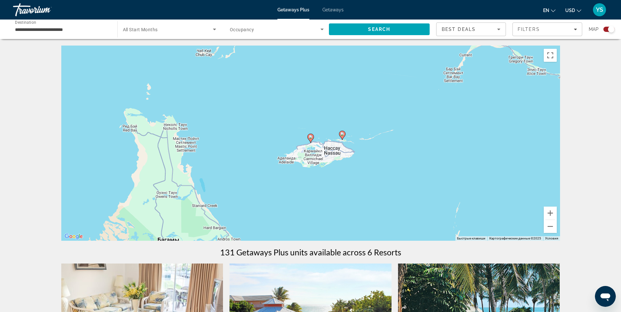
click at [343, 137] on icon "Main content" at bounding box center [342, 135] width 6 height 8
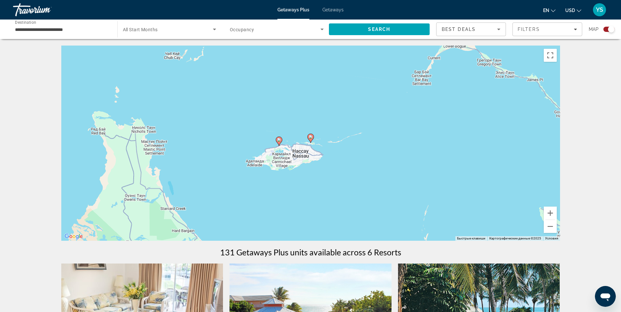
click at [311, 137] on image "Main content" at bounding box center [311, 137] width 4 height 4
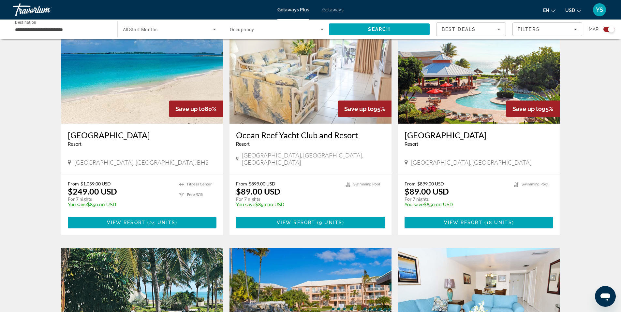
scroll to position [228, 0]
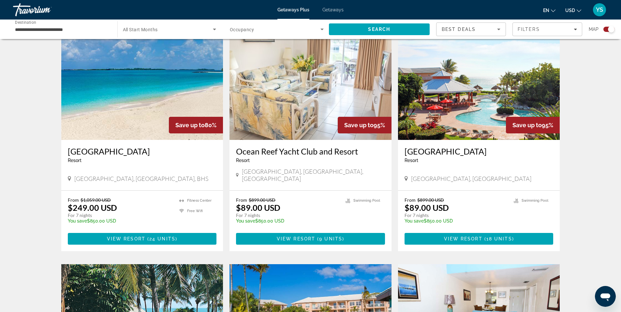
click at [493, 126] on img "Main content" at bounding box center [479, 88] width 162 height 104
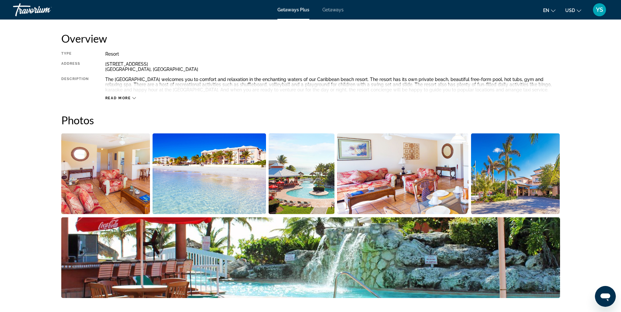
scroll to position [228, 0]
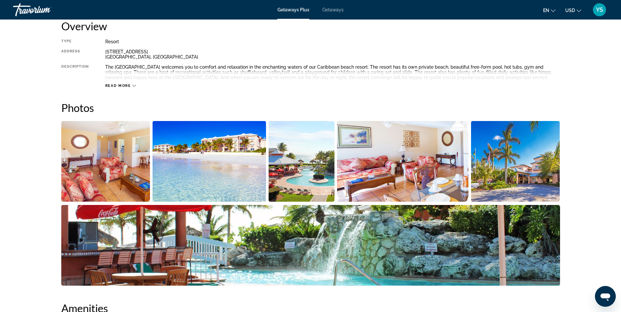
click at [121, 165] on img "Open full-screen image slider" at bounding box center [105, 161] width 89 height 81
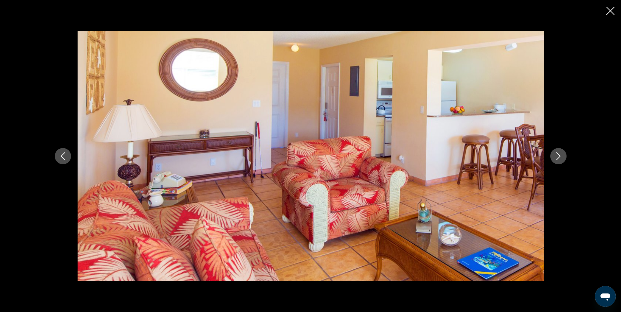
scroll to position [241, 0]
click at [559, 159] on icon "Next image" at bounding box center [558, 156] width 8 height 8
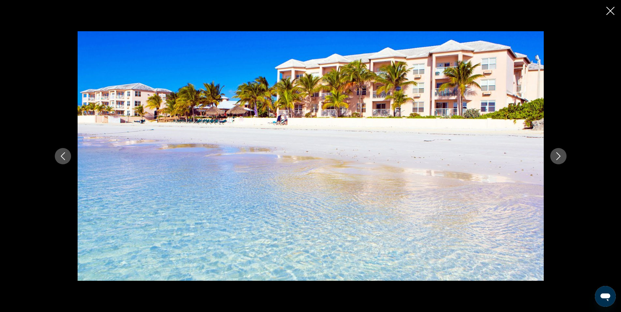
click at [558, 159] on icon "Next image" at bounding box center [558, 156] width 8 height 8
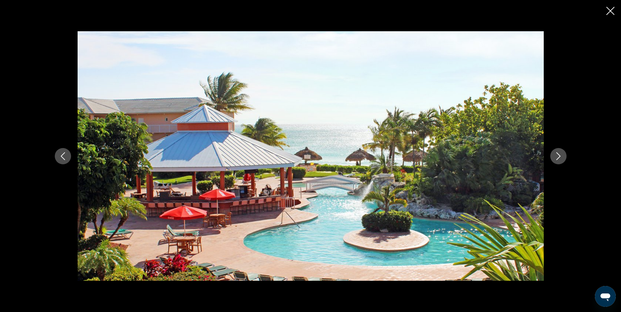
click at [558, 159] on icon "Next image" at bounding box center [558, 156] width 8 height 8
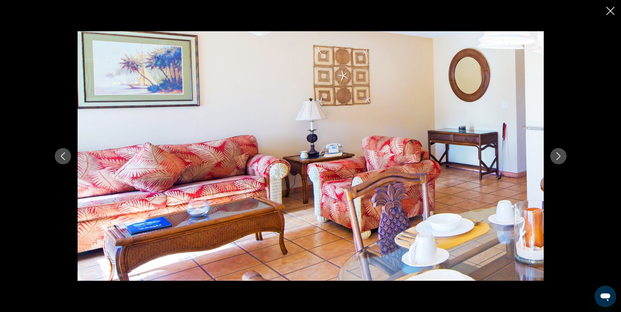
click at [558, 159] on icon "Next image" at bounding box center [558, 156] width 8 height 8
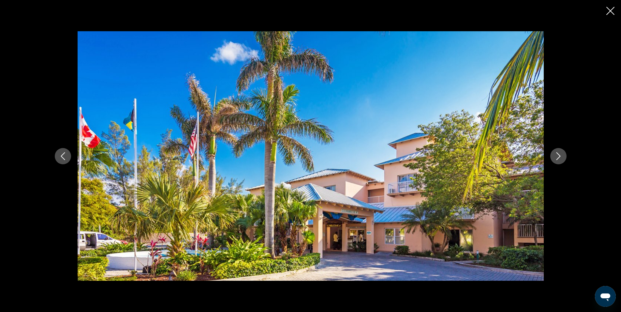
click at [558, 159] on icon "Next image" at bounding box center [558, 156] width 8 height 8
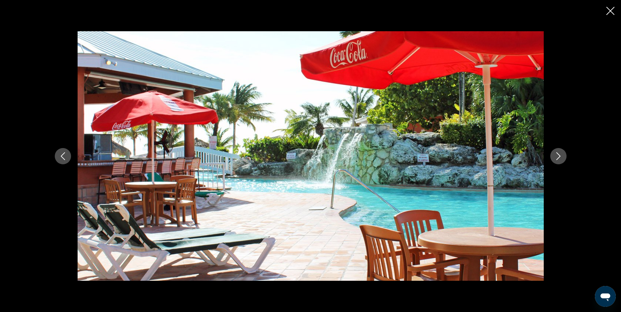
click at [558, 159] on icon "Next image" at bounding box center [558, 156] width 8 height 8
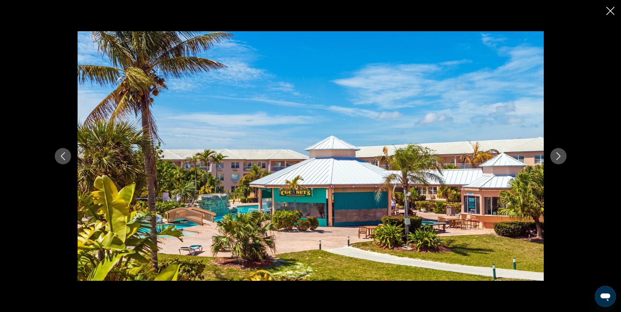
click at [558, 154] on icon "Next image" at bounding box center [558, 156] width 4 height 8
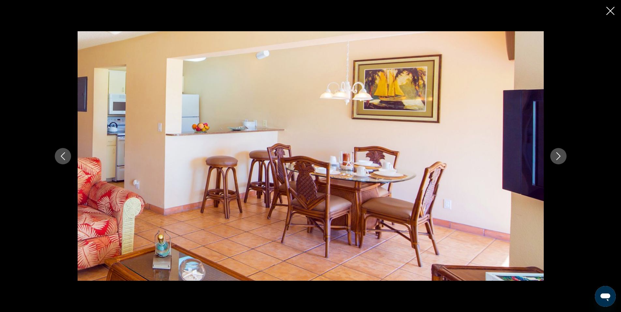
click at [558, 154] on icon "Next image" at bounding box center [558, 156] width 4 height 8
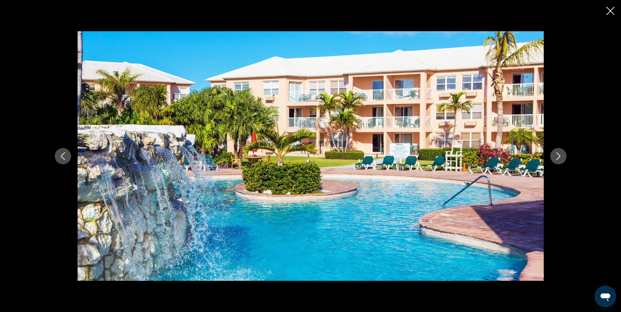
click at [560, 155] on icon "Next image" at bounding box center [558, 156] width 8 height 8
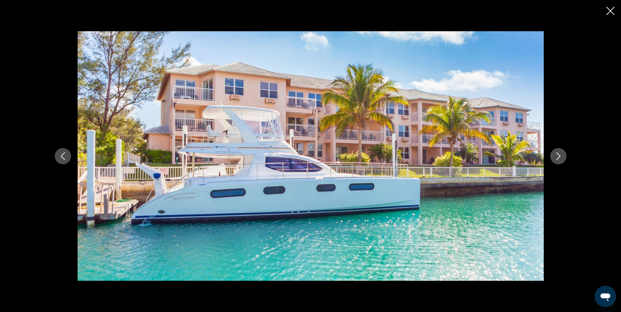
click at [560, 155] on icon "Next image" at bounding box center [558, 156] width 8 height 8
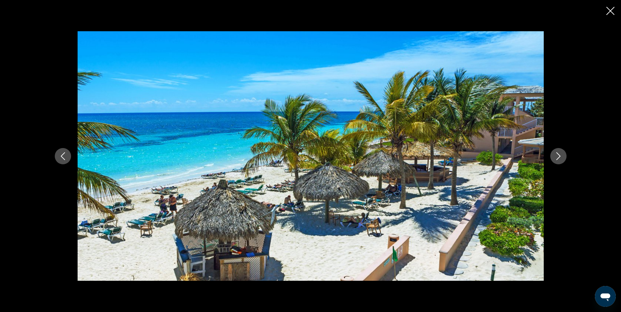
click at [560, 155] on icon "Next image" at bounding box center [558, 156] width 8 height 8
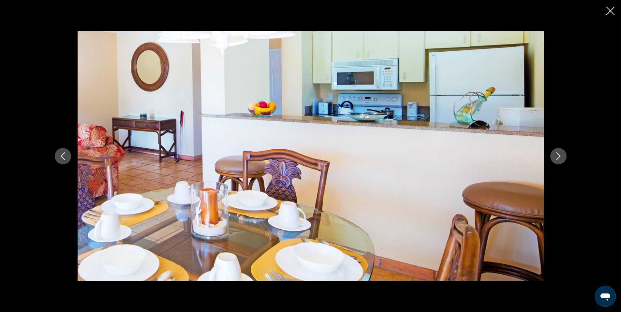
click at [560, 155] on icon "Next image" at bounding box center [558, 156] width 8 height 8
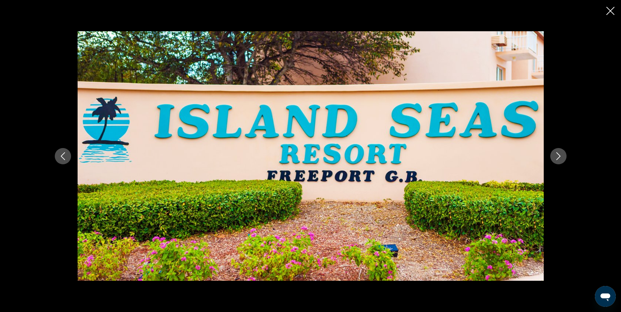
click at [65, 157] on icon "Previous image" at bounding box center [63, 156] width 8 height 8
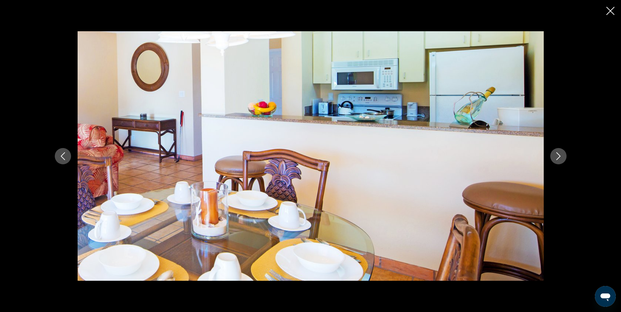
click at [563, 155] on button "Next image" at bounding box center [558, 156] width 16 height 16
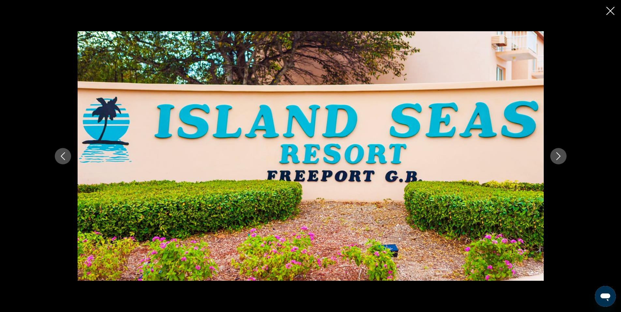
click at [563, 155] on button "Next image" at bounding box center [558, 156] width 16 height 16
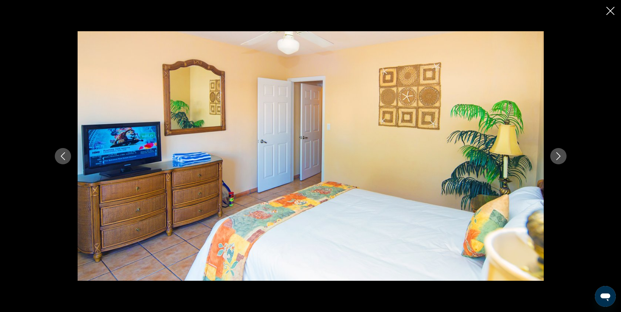
click at [560, 157] on icon "Next image" at bounding box center [558, 156] width 8 height 8
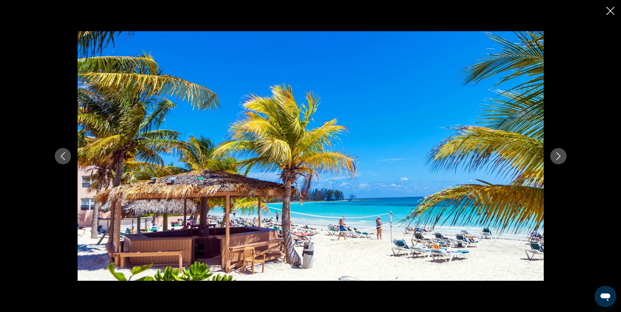
click at [560, 157] on icon "Next image" at bounding box center [558, 156] width 8 height 8
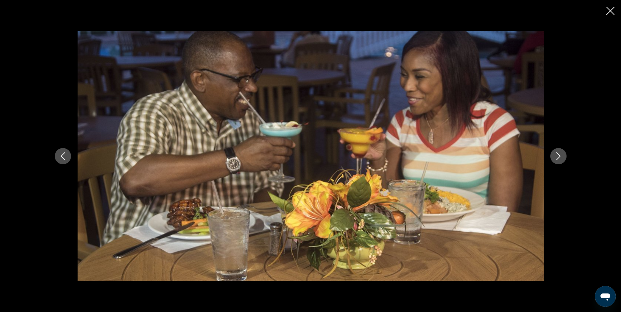
click at [560, 157] on icon "Next image" at bounding box center [558, 156] width 8 height 8
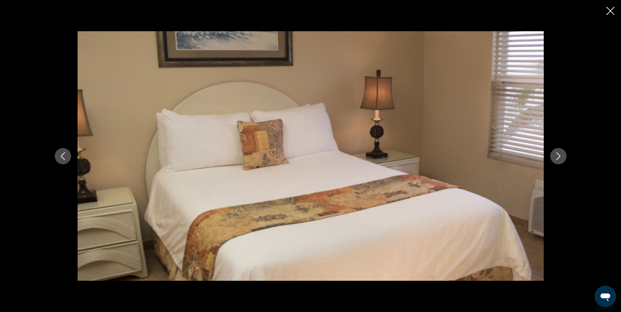
click at [560, 157] on icon "Next image" at bounding box center [558, 156] width 8 height 8
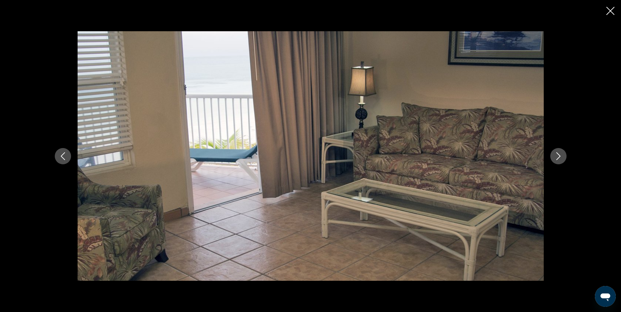
click at [560, 157] on icon "Next image" at bounding box center [558, 156] width 8 height 8
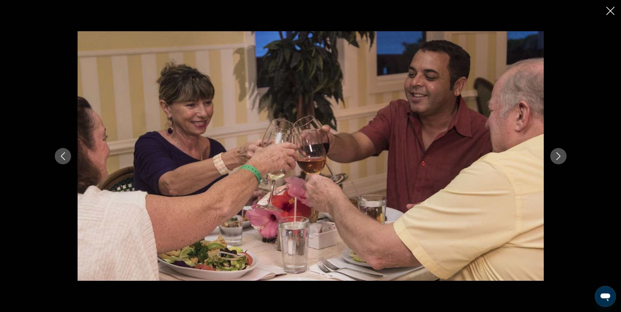
click at [560, 157] on icon "Next image" at bounding box center [558, 156] width 8 height 8
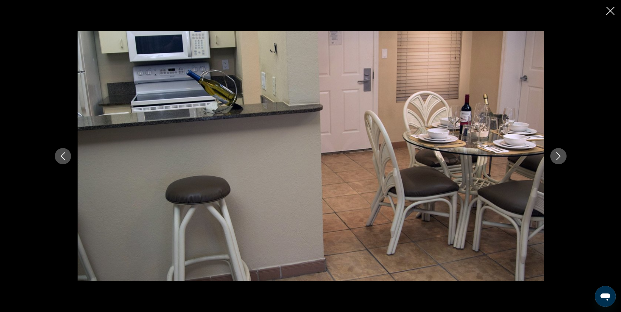
click at [560, 157] on icon "Next image" at bounding box center [558, 156] width 8 height 8
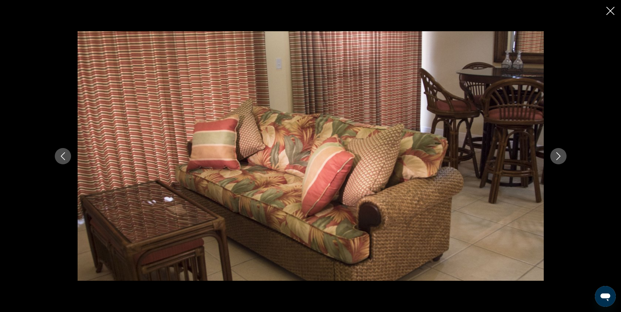
click at [560, 157] on icon "Next image" at bounding box center [558, 156] width 8 height 8
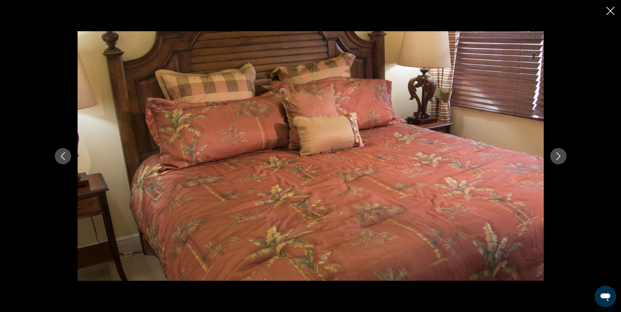
click at [610, 12] on icon "Close slideshow" at bounding box center [610, 11] width 8 height 8
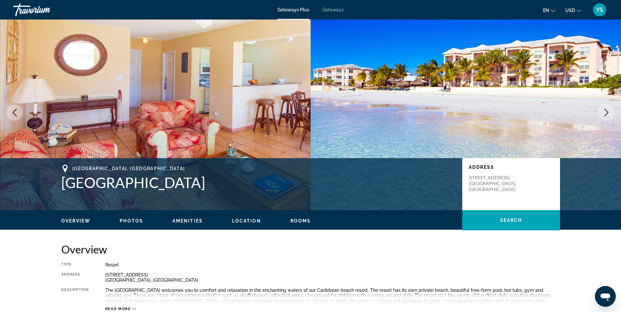
scroll to position [0, 0]
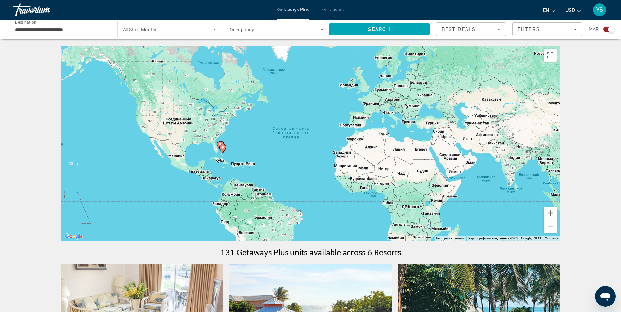
click at [602, 9] on span "YS" at bounding box center [599, 10] width 7 height 7
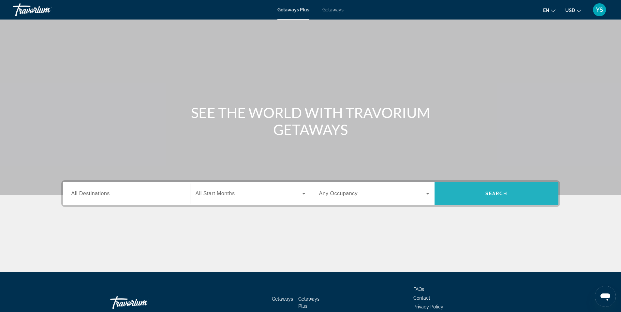
click at [524, 188] on span "Search" at bounding box center [496, 194] width 124 height 16
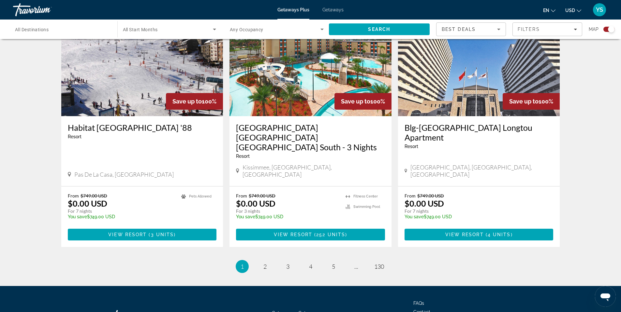
scroll to position [953, 0]
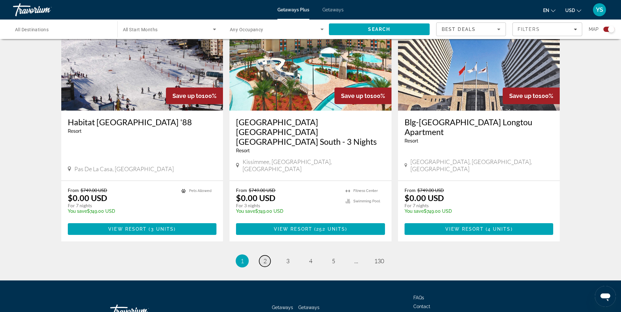
click at [264, 258] on span "2" at bounding box center [264, 261] width 3 height 7
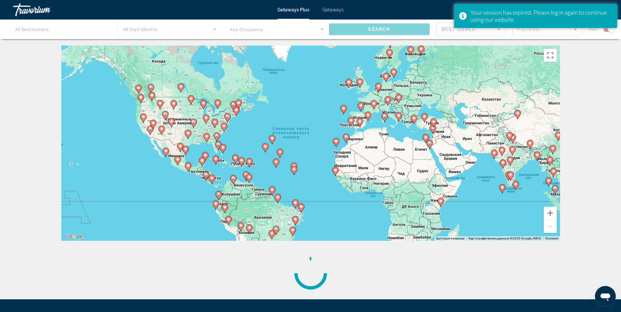
scroll to position [33, 0]
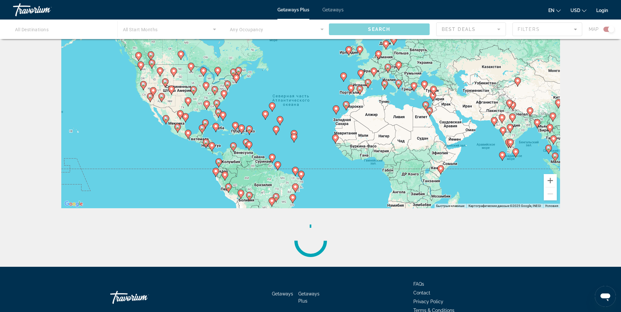
click at [519, 81] on image "Main content" at bounding box center [517, 81] width 4 height 4
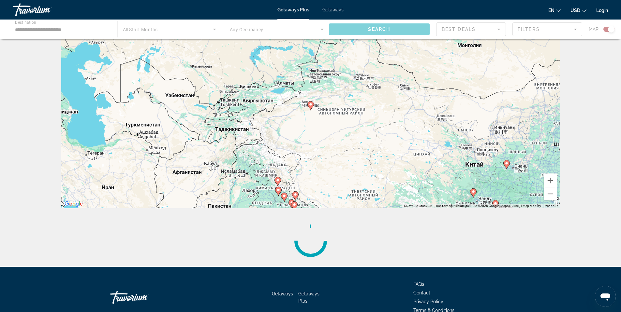
click at [310, 107] on icon "Main content" at bounding box center [310, 106] width 6 height 8
type input "**********"
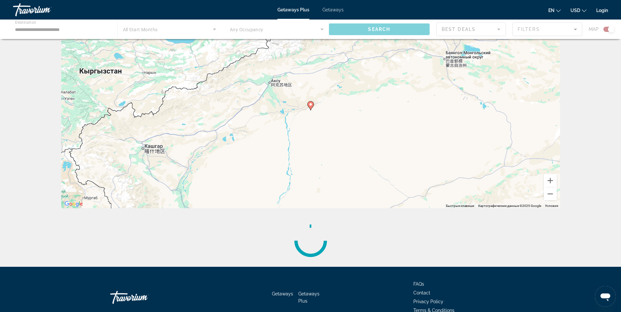
click at [310, 105] on image "Main content" at bounding box center [311, 105] width 4 height 4
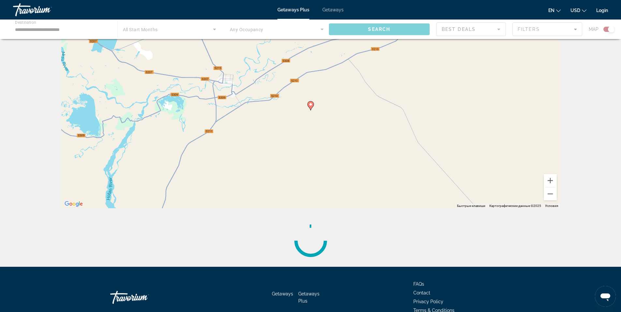
click at [311, 105] on image "Main content" at bounding box center [311, 105] width 4 height 4
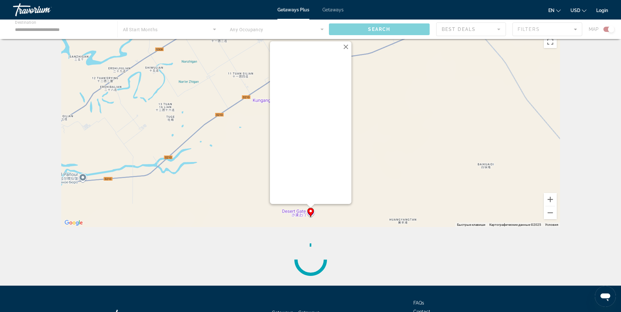
scroll to position [0, 0]
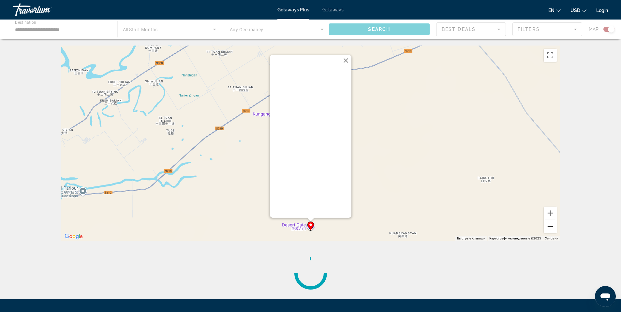
click at [550, 231] on button "Уменьшить" at bounding box center [549, 226] width 13 height 13
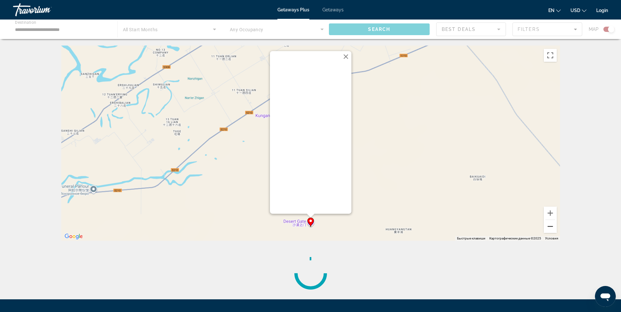
click at [550, 231] on button "Уменьшить" at bounding box center [549, 226] width 13 height 13
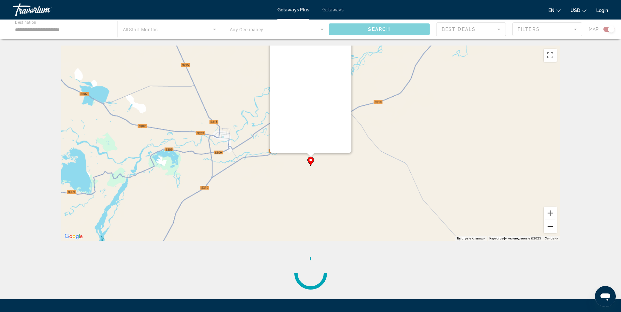
click at [550, 231] on button "Уменьшить" at bounding box center [549, 226] width 13 height 13
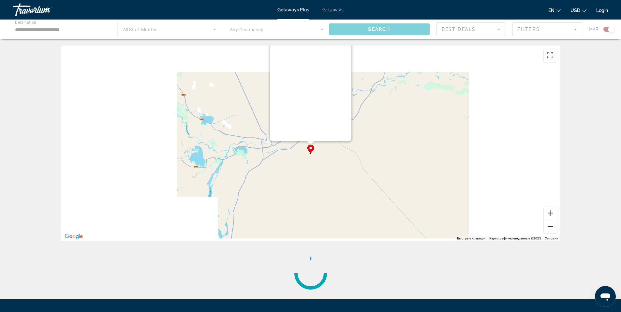
click at [550, 231] on button "Уменьшить" at bounding box center [549, 226] width 13 height 13
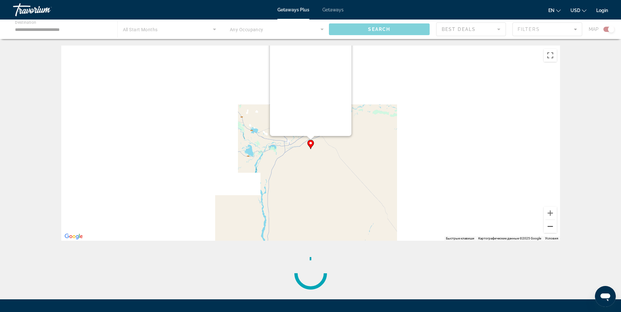
click at [550, 230] on button "Уменьшить" at bounding box center [549, 226] width 13 height 13
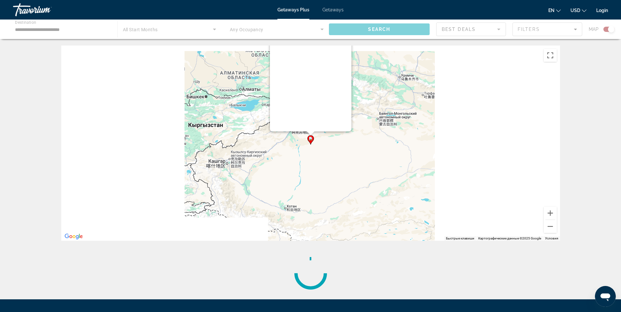
click at [408, 189] on div "Чтобы активировать перетаскивание с помощью клавиатуры, нажмите Alt + Ввод. Пос…" at bounding box center [310, 144] width 499 height 196
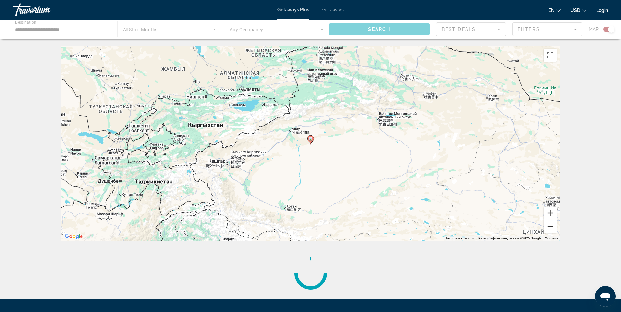
click at [553, 227] on button "Уменьшить" at bounding box center [549, 226] width 13 height 13
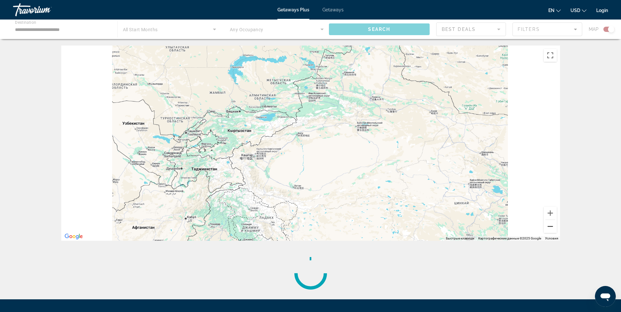
click at [553, 227] on button "Уменьшить" at bounding box center [549, 226] width 13 height 13
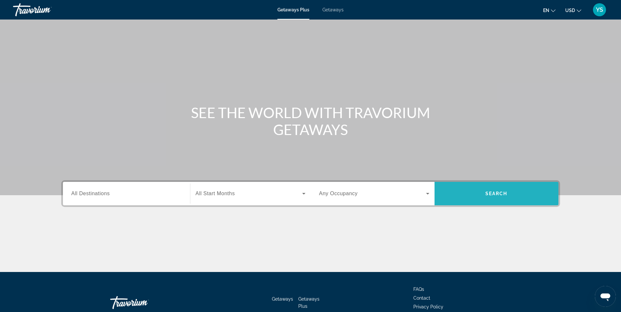
click at [510, 190] on span "Search" at bounding box center [496, 194] width 124 height 16
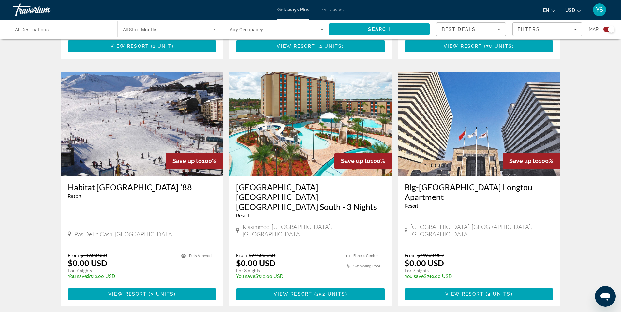
scroll to position [953, 0]
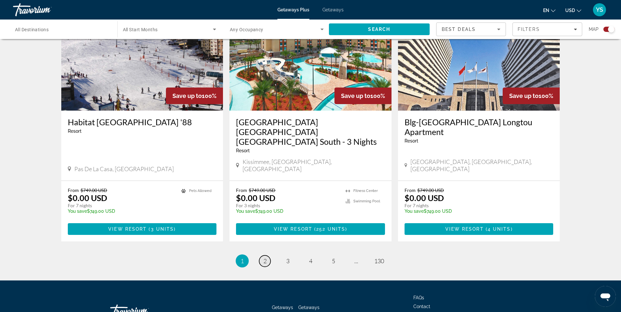
click at [266, 258] on span "2" at bounding box center [264, 261] width 3 height 7
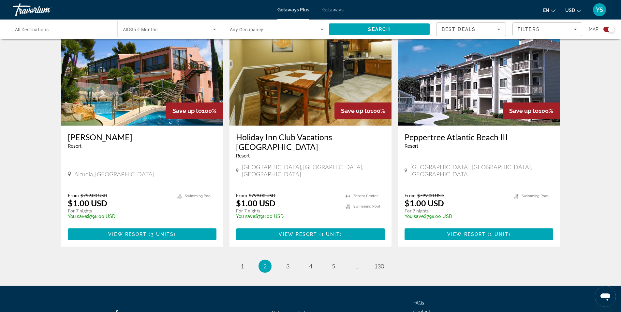
scroll to position [963, 0]
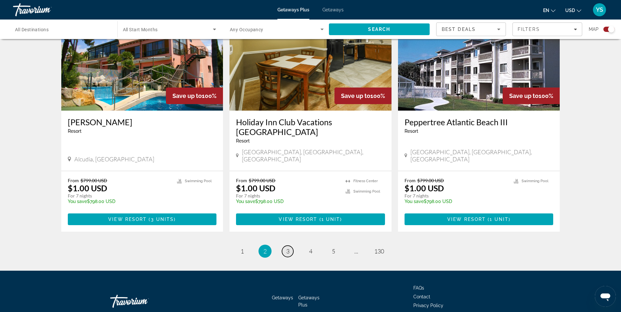
click at [289, 248] on span "3" at bounding box center [287, 251] width 3 height 7
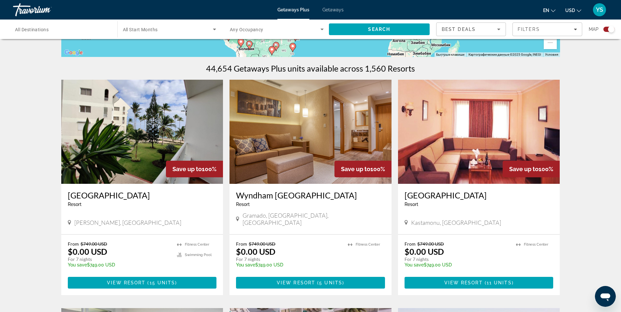
scroll to position [196, 0]
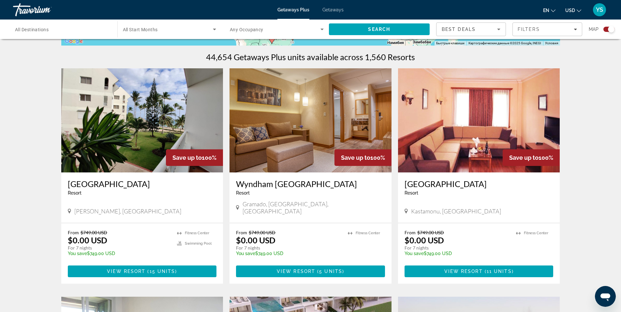
click at [152, 160] on img "Main content" at bounding box center [142, 120] width 162 height 104
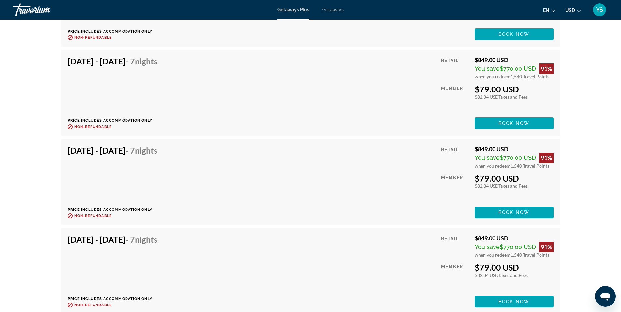
scroll to position [2346, 0]
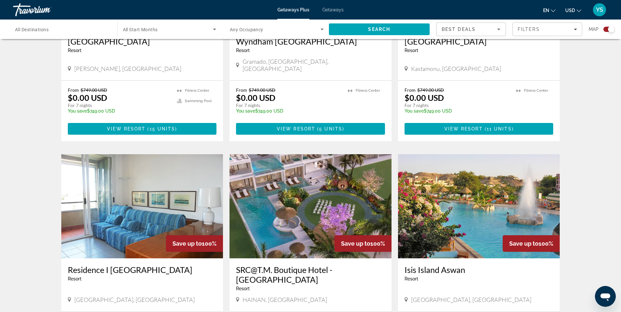
scroll to position [391, 0]
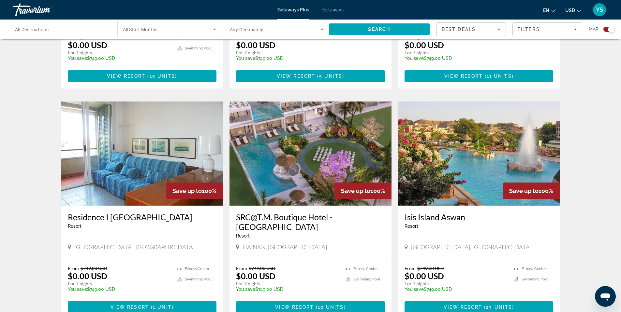
click at [316, 191] on img "Main content" at bounding box center [310, 154] width 162 height 104
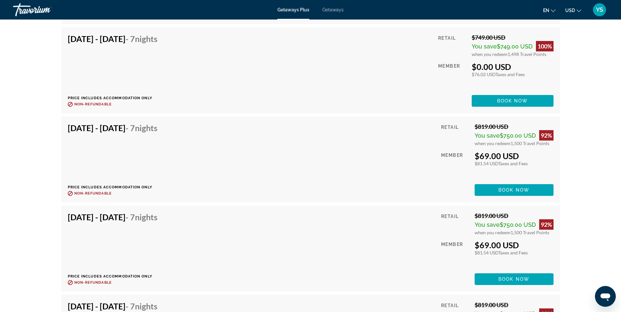
scroll to position [1419, 0]
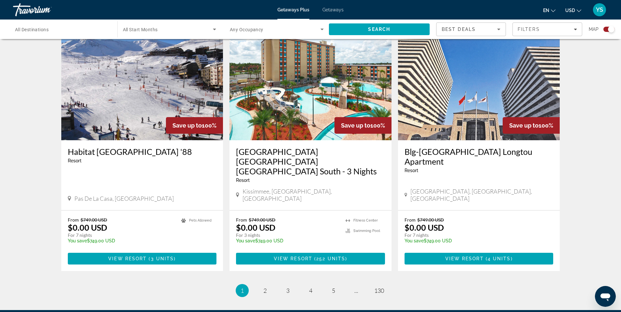
scroll to position [953, 0]
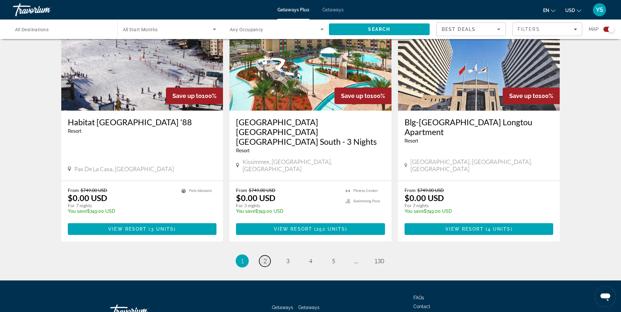
click at [266, 258] on span "2" at bounding box center [264, 261] width 3 height 7
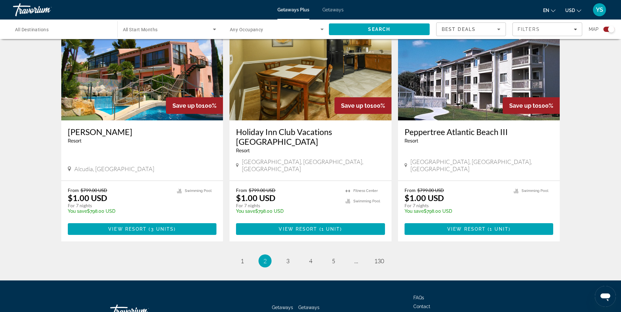
scroll to position [963, 0]
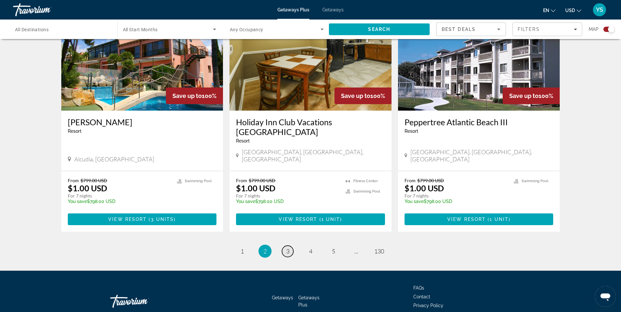
click at [289, 246] on link "page 3" at bounding box center [287, 251] width 11 height 11
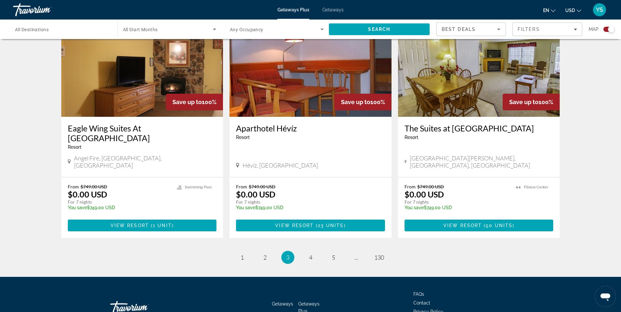
scroll to position [944, 0]
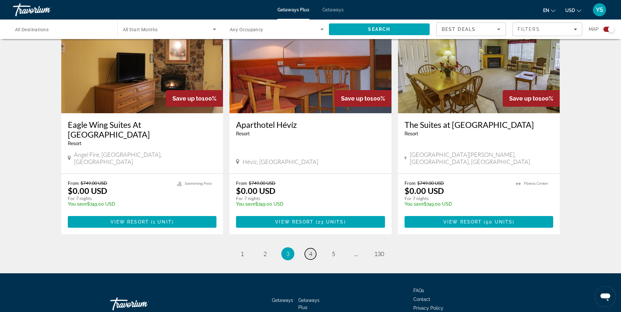
click at [312, 251] on span "4" at bounding box center [310, 254] width 3 height 7
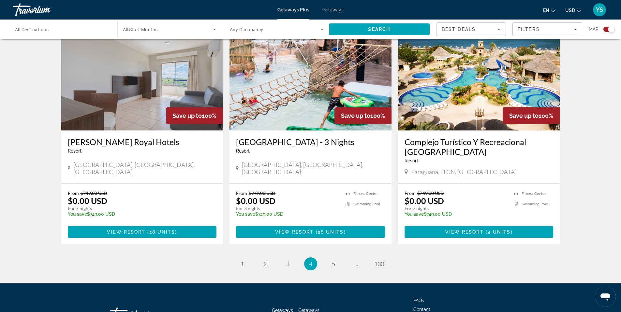
scroll to position [963, 0]
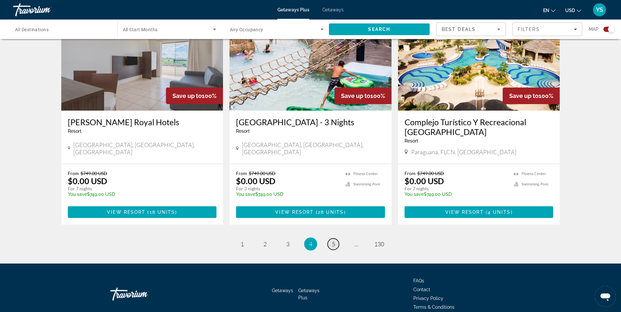
click at [336, 239] on link "page 5" at bounding box center [332, 244] width 11 height 11
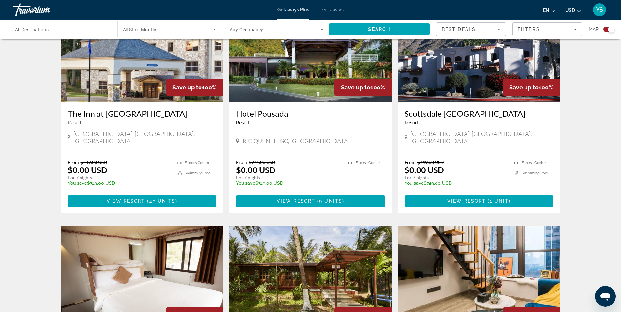
scroll to position [751, 0]
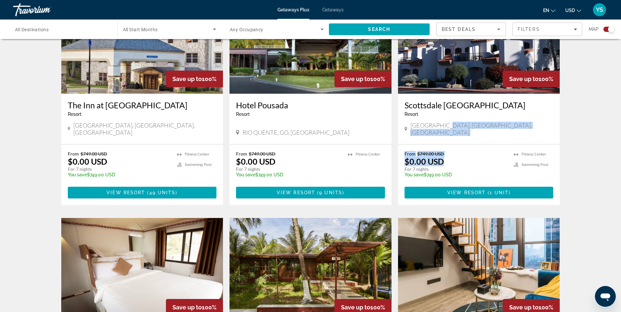
drag, startPoint x: 440, startPoint y: 101, endPoint x: 467, endPoint y: 129, distance: 38.7
click at [467, 129] on div "Save up to 100% Scottsdale Camelback Resort Resort - This is an adults only res…" at bounding box center [479, 98] width 162 height 216
click at [467, 151] on div "From $749.00 USD $0.00 USD For 7 nights You save $749.00 USD temp" at bounding box center [455, 166] width 103 height 31
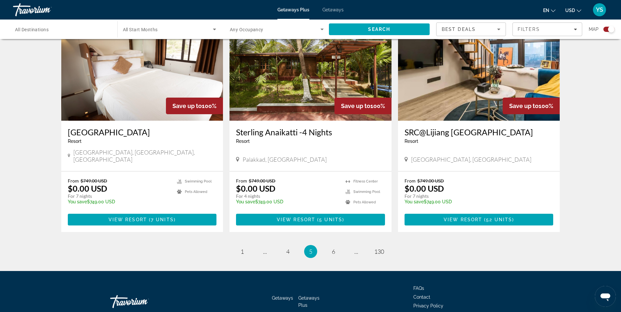
scroll to position [953, 0]
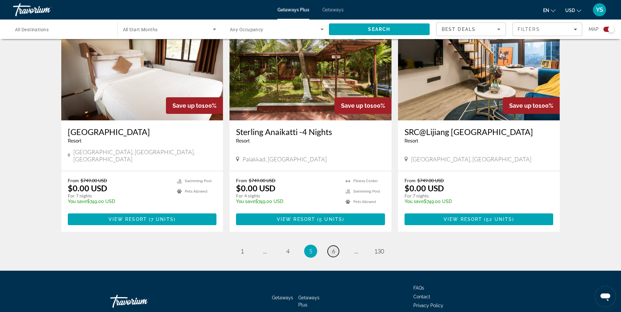
click at [332, 246] on link "page 6" at bounding box center [332, 251] width 11 height 11
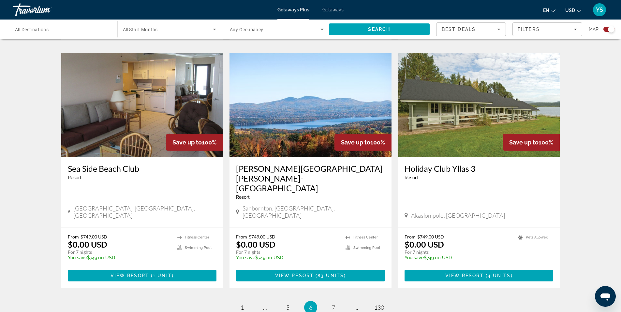
scroll to position [963, 0]
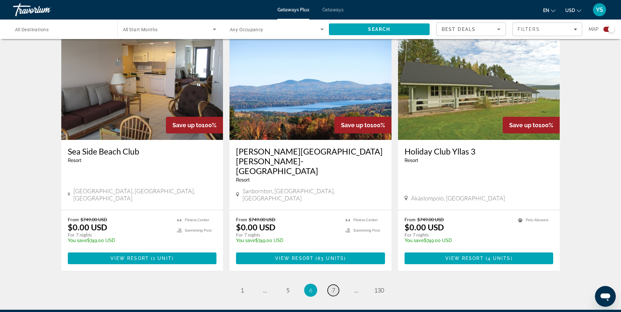
click at [336, 285] on link "page 7" at bounding box center [332, 290] width 11 height 11
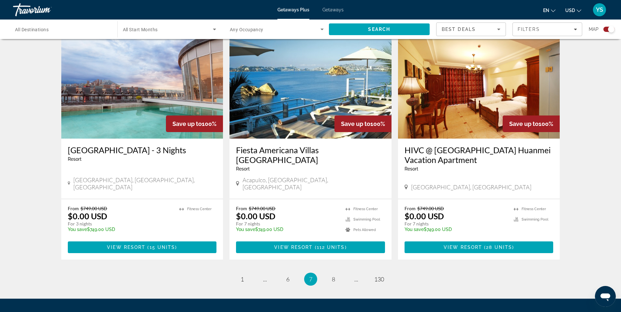
scroll to position [973, 0]
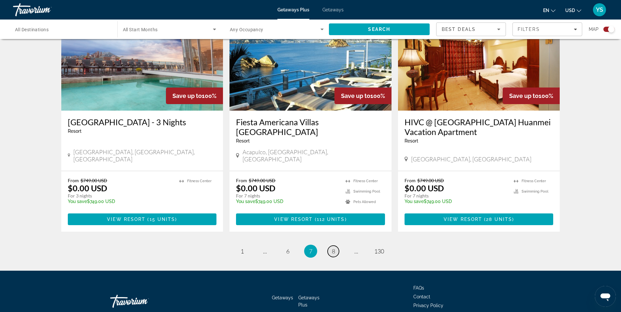
click at [336, 246] on link "page 8" at bounding box center [332, 251] width 11 height 11
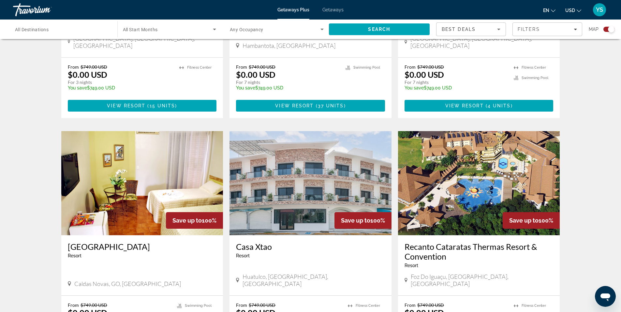
scroll to position [964, 0]
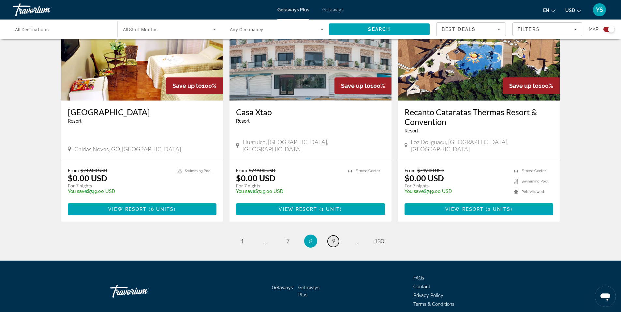
click at [333, 238] on span "9" at bounding box center [333, 241] width 3 height 7
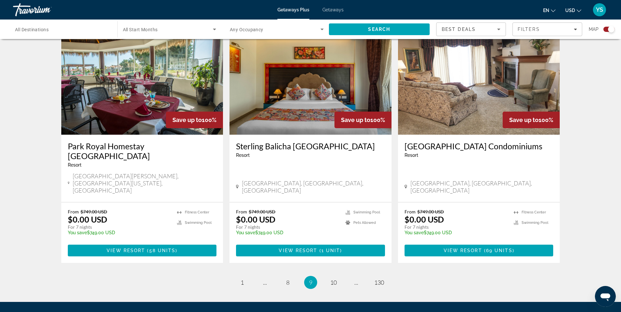
scroll to position [944, 0]
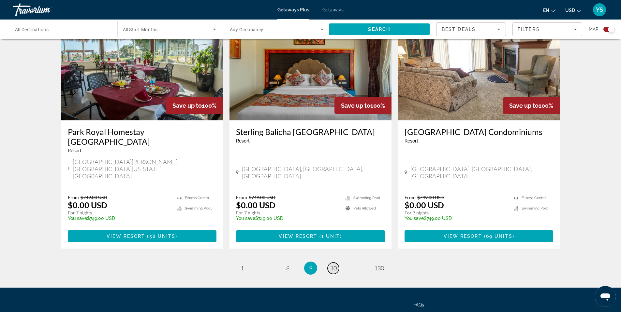
click at [334, 265] on span "10" at bounding box center [333, 268] width 7 height 7
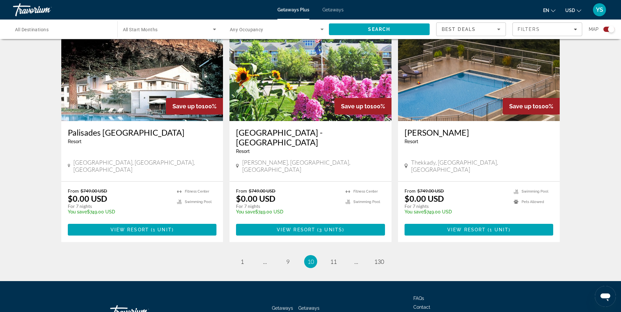
scroll to position [944, 0]
